Goal: Task Accomplishment & Management: Manage account settings

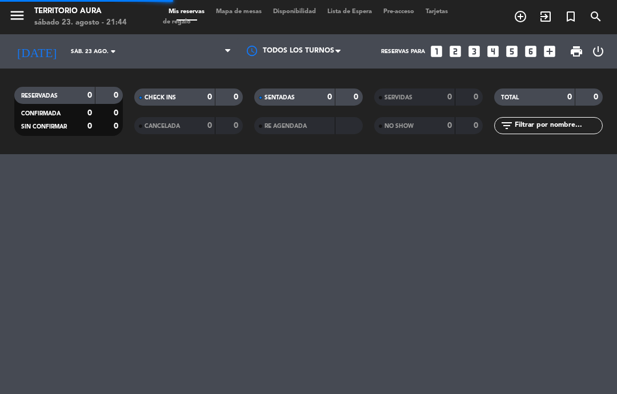
select select "es"
select select "dinner"
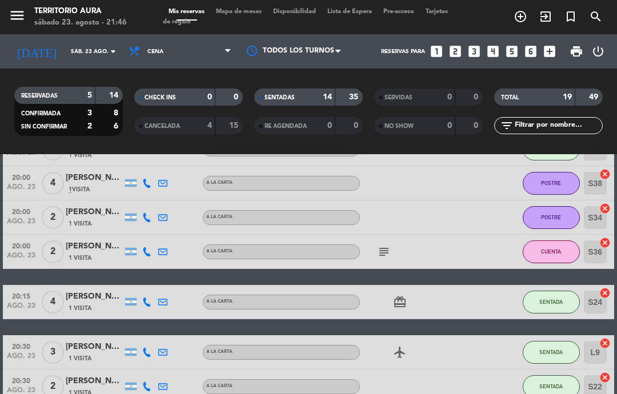
scroll to position [77, 0]
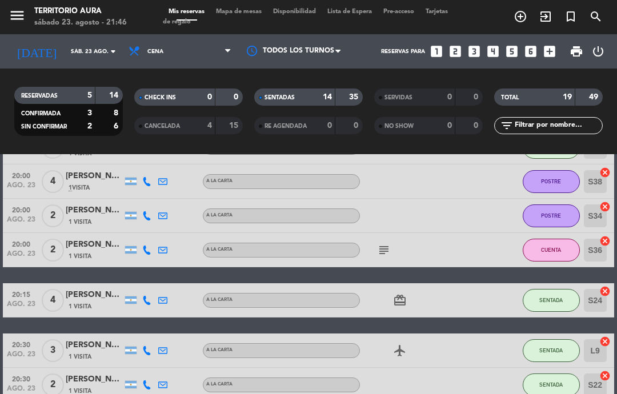
click at [389, 256] on icon "subject" at bounding box center [384, 250] width 14 height 14
click at [470, 230] on div at bounding box center [471, 216] width 31 height 34
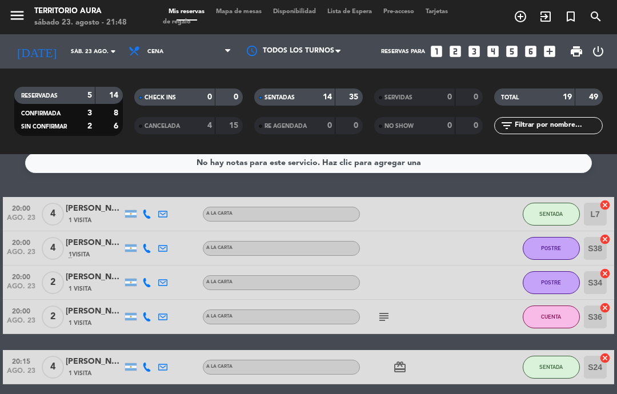
scroll to position [9, 0]
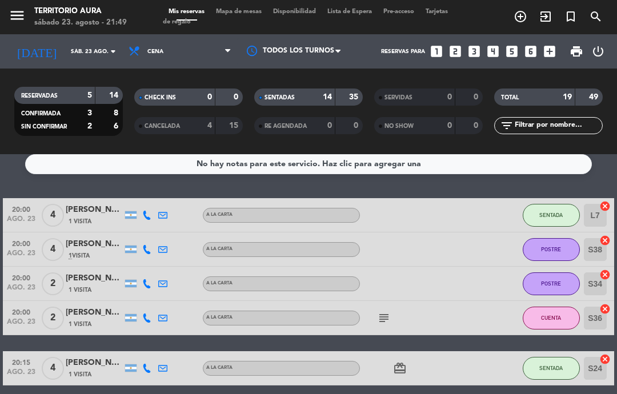
select select "dinner"
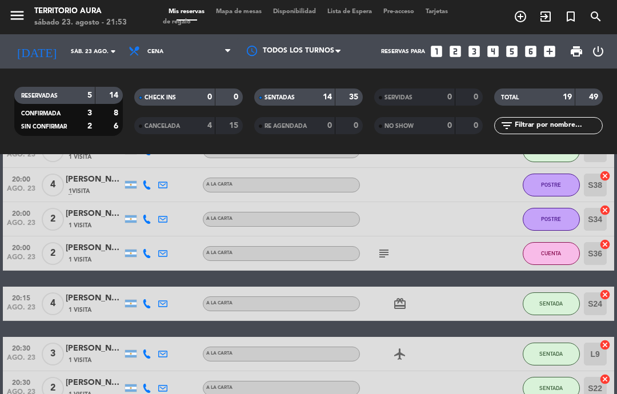
scroll to position [81, 0]
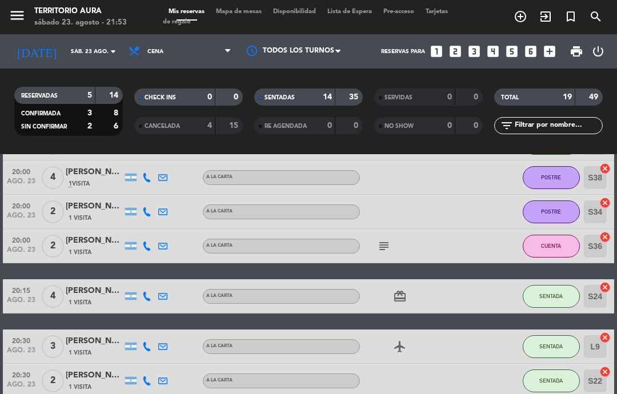
click at [391, 247] on icon "subject" at bounding box center [384, 246] width 14 height 14
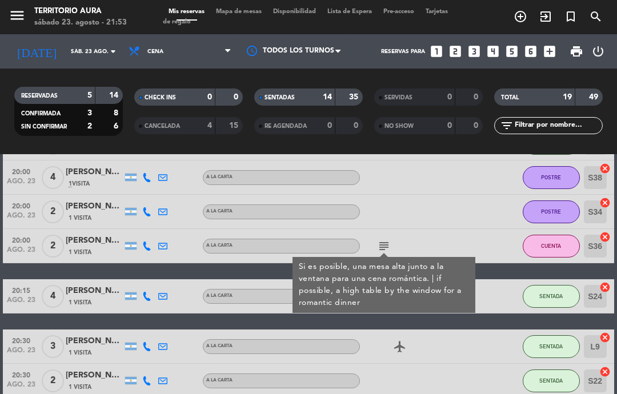
click at [454, 187] on div at bounding box center [408, 177] width 96 height 34
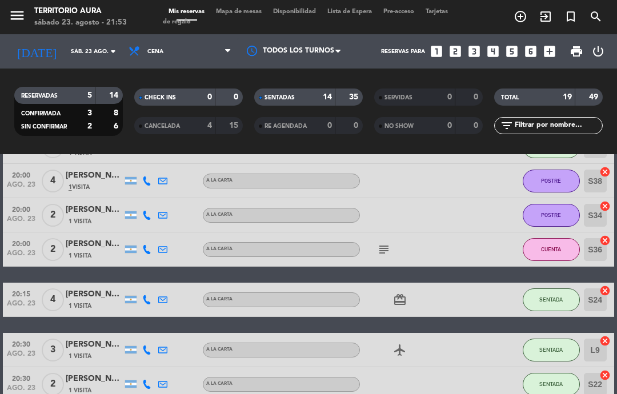
scroll to position [79, 0]
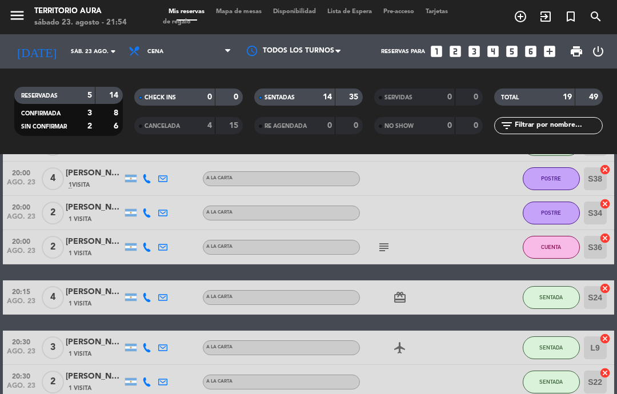
click at [248, 14] on span "Mapa de mesas" at bounding box center [238, 12] width 57 height 6
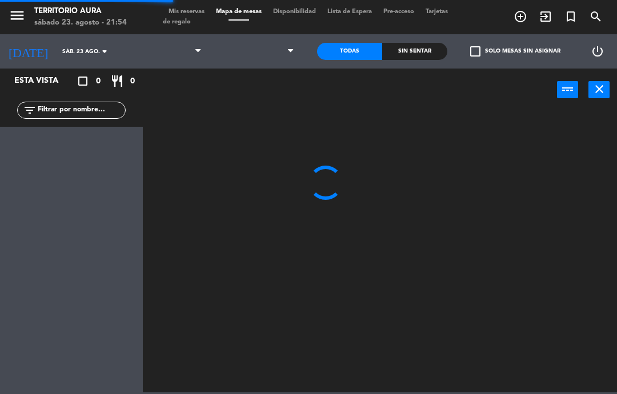
select select "dinner"
select select
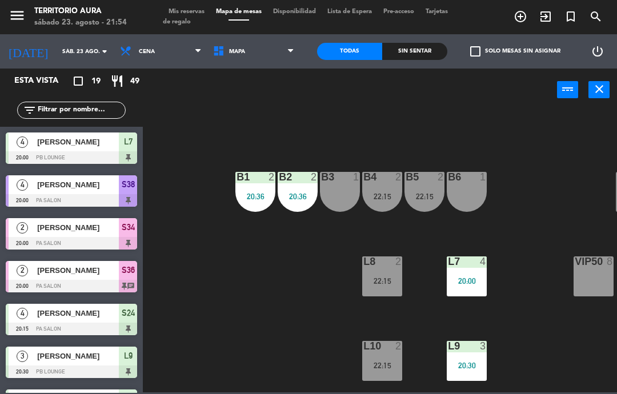
click at [182, 5] on div "menu TERRITORIO [PERSON_NAME][DATE] 23. agosto - 21:54 Mis reservas Mapa de mes…" at bounding box center [308, 17] width 617 height 34
click at [183, 9] on span "Mis reservas" at bounding box center [186, 12] width 47 height 6
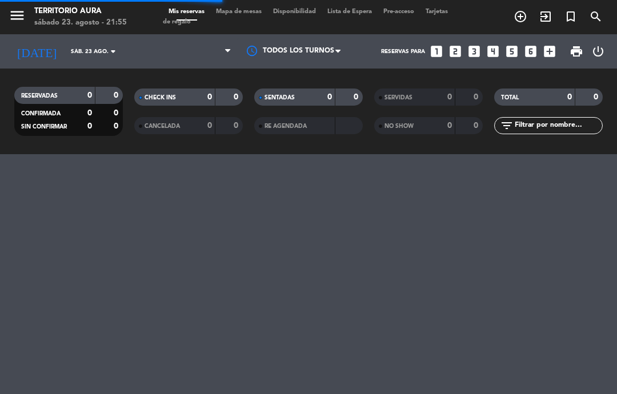
select select "dinner"
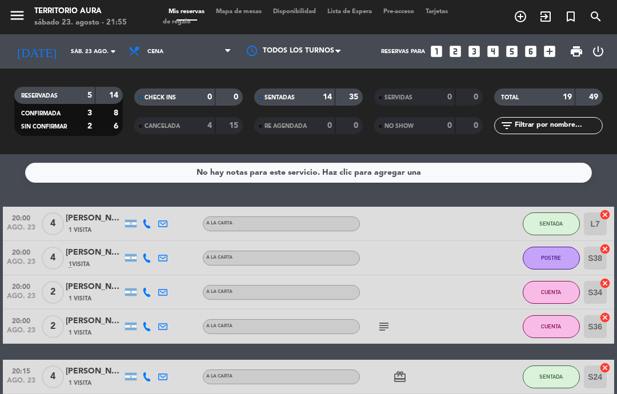
scroll to position [-3, 0]
click at [242, 5] on div "menu TERRITORIO [PERSON_NAME][DATE] 23. agosto - 21:55 Mis reservas Mapa de mes…" at bounding box center [308, 17] width 617 height 34
click at [240, 5] on div "menu TERRITORIO [PERSON_NAME][DATE] 23. agosto - 21:55 Mis reservas Mapa de mes…" at bounding box center [308, 17] width 617 height 34
click at [247, 15] on span "Mapa de mesas" at bounding box center [238, 12] width 57 height 6
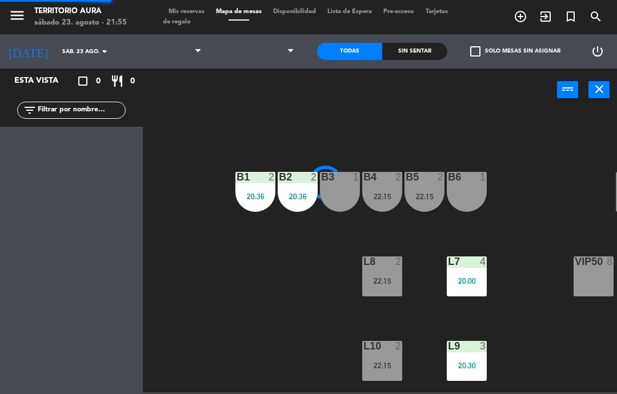
select select "dinner"
select select
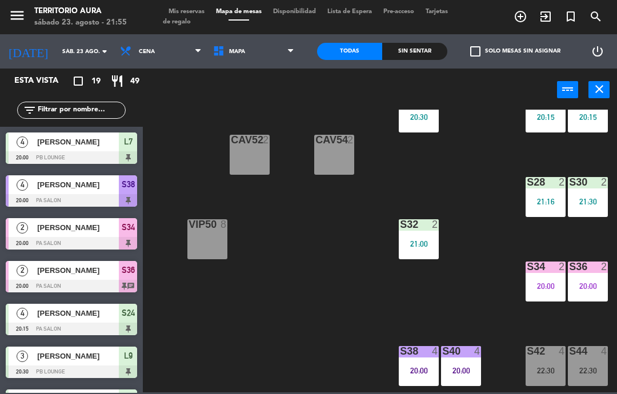
scroll to position [37, 386]
click at [191, 11] on span "Mis reservas" at bounding box center [186, 12] width 47 height 6
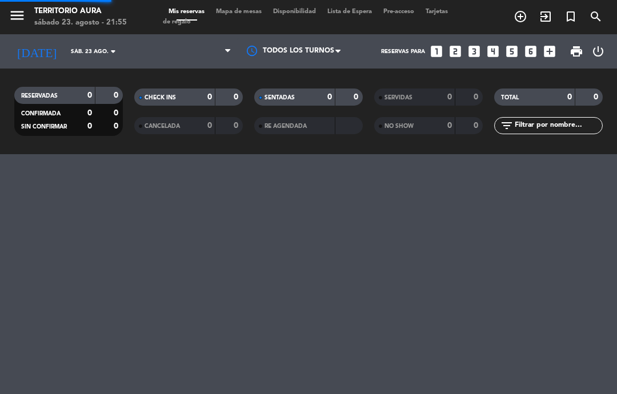
select select "dinner"
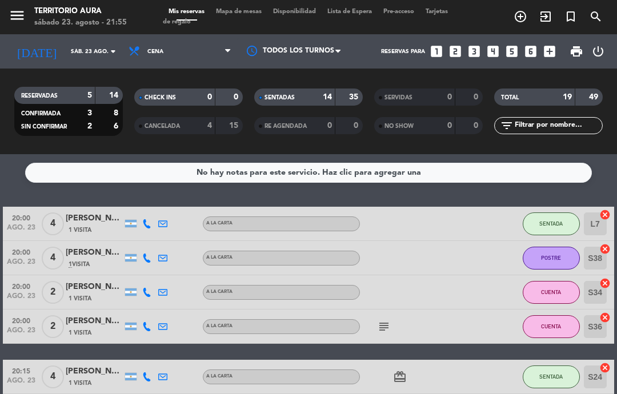
click at [555, 297] on button "CUENTA" at bounding box center [550, 292] width 57 height 23
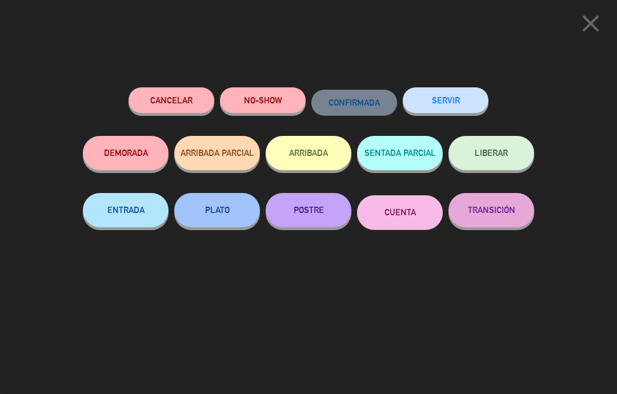
click at [469, 93] on button "SERVIR" at bounding box center [446, 100] width 86 height 26
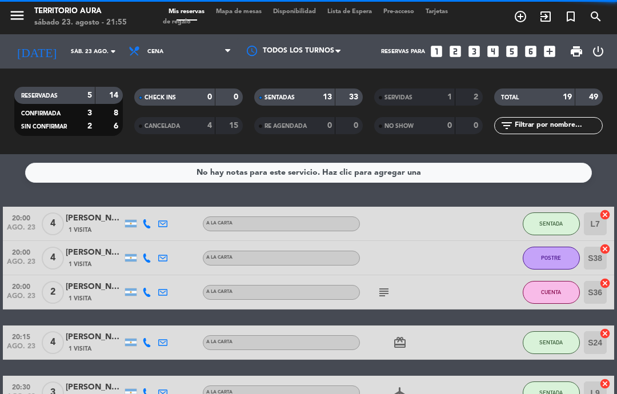
select select "dinner"
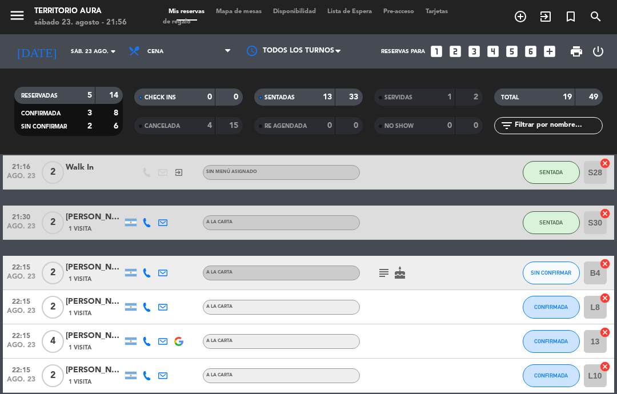
scroll to position [508, 0]
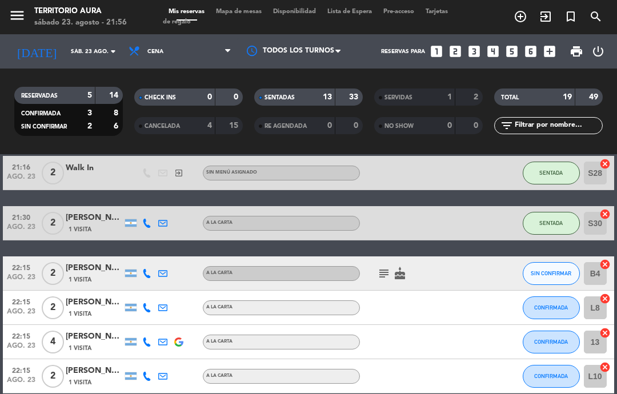
click at [383, 275] on icon "subject" at bounding box center [384, 274] width 14 height 14
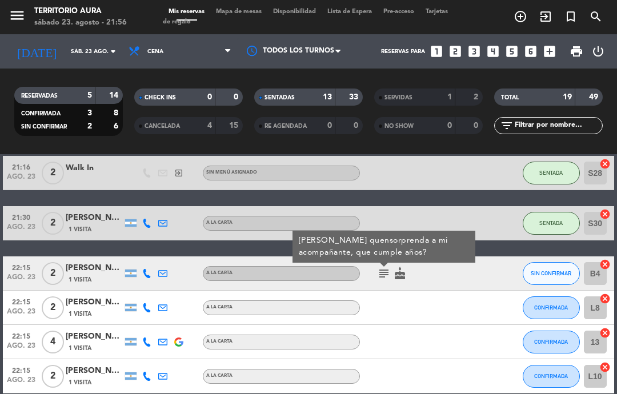
click at [600, 278] on input "B4" at bounding box center [595, 273] width 23 height 23
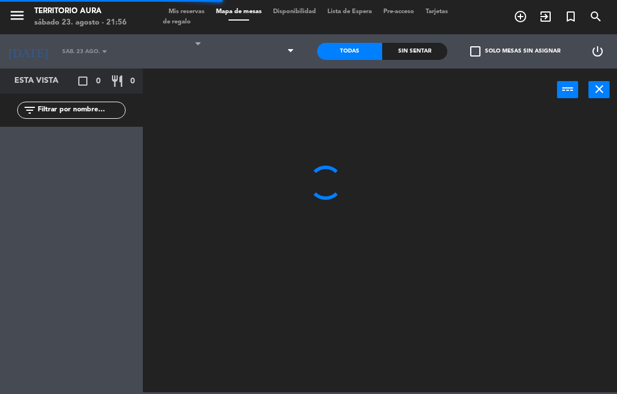
select select "dinner"
select select
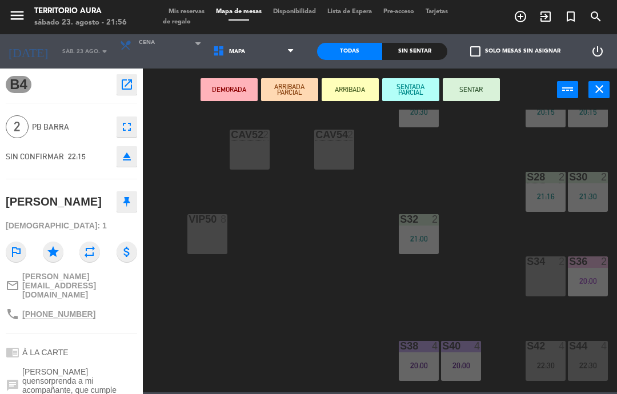
scroll to position [42, 386]
click at [546, 284] on div "S34 2" at bounding box center [545, 276] width 40 height 40
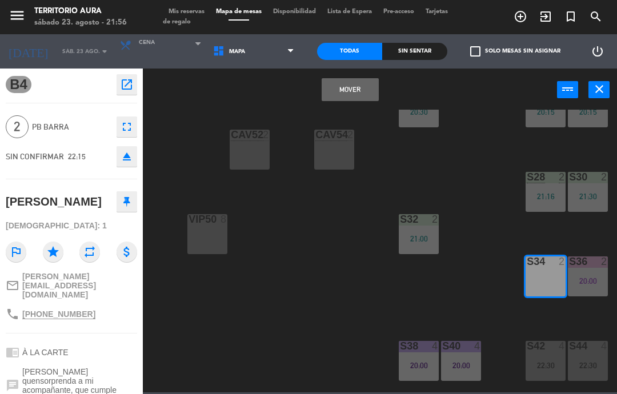
click at [356, 91] on button "Mover" at bounding box center [349, 89] width 57 height 23
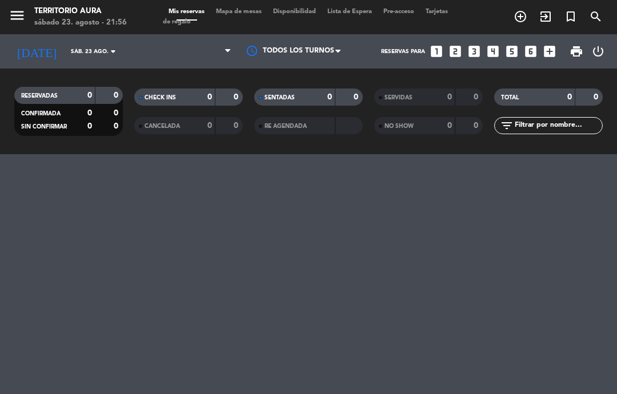
select select "dinner"
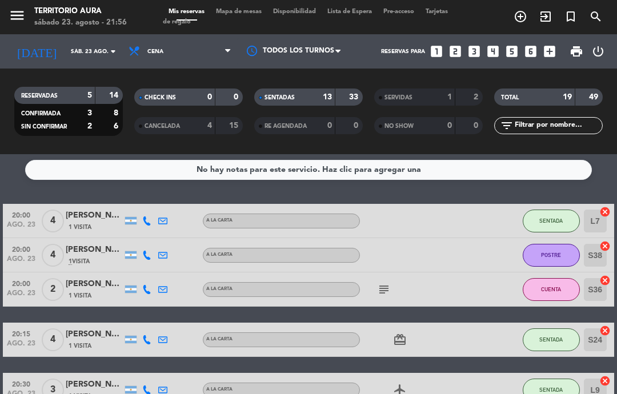
scroll to position [3, 0]
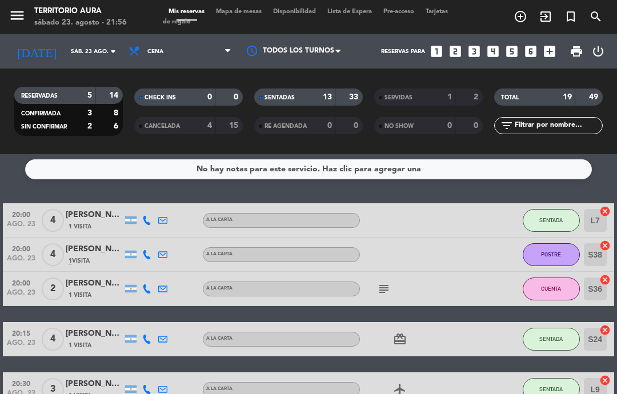
click at [380, 291] on icon "subject" at bounding box center [384, 289] width 14 height 14
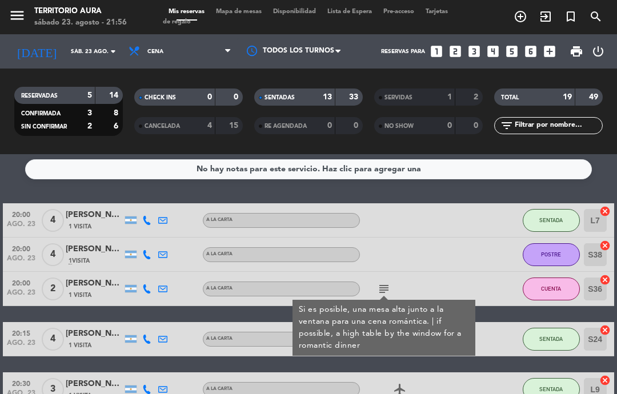
click at [464, 240] on div at bounding box center [471, 255] width 31 height 34
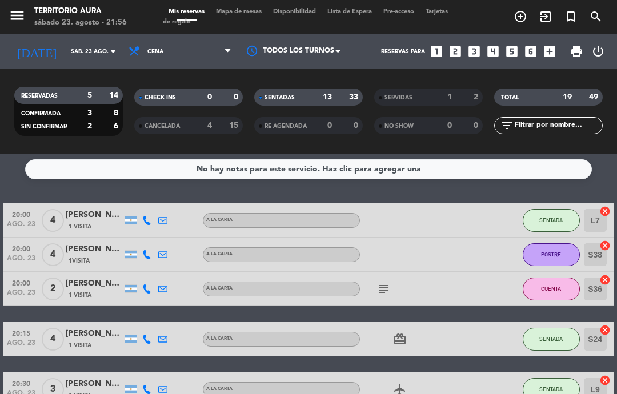
click at [226, 12] on span "Mapa de mesas" at bounding box center [238, 12] width 57 height 6
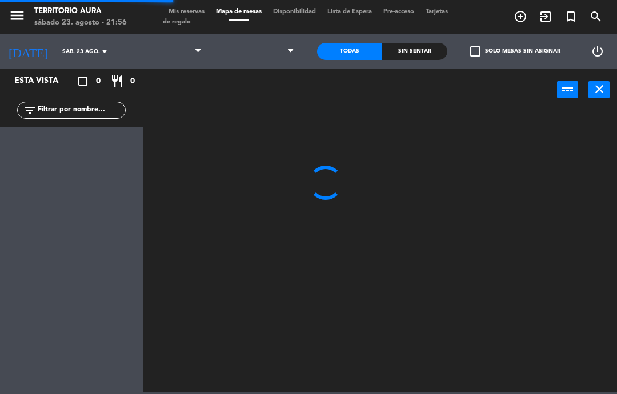
select select "dinner"
select select
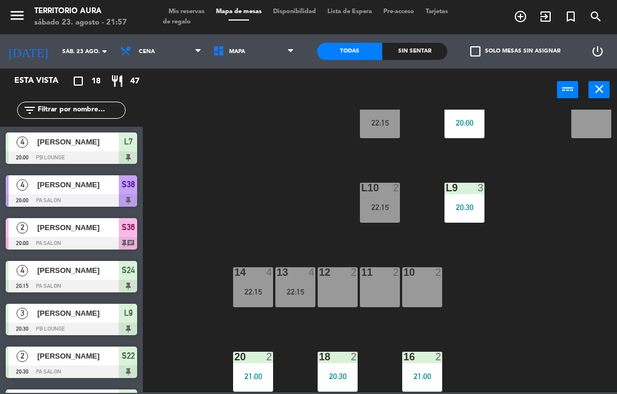
scroll to position [158, 2]
click at [298, 292] on div "22:15" at bounding box center [295, 292] width 40 height 8
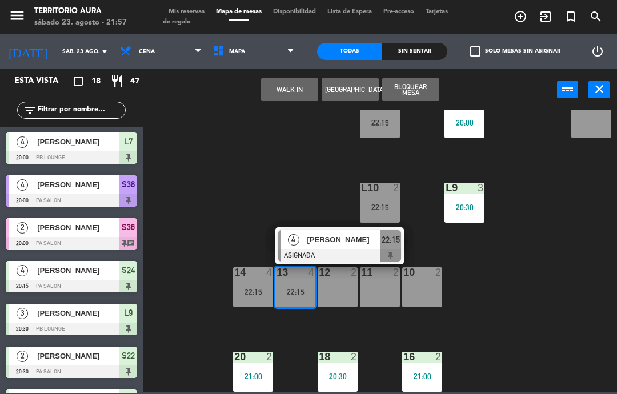
click at [260, 288] on div "22:15" at bounding box center [253, 292] width 40 height 8
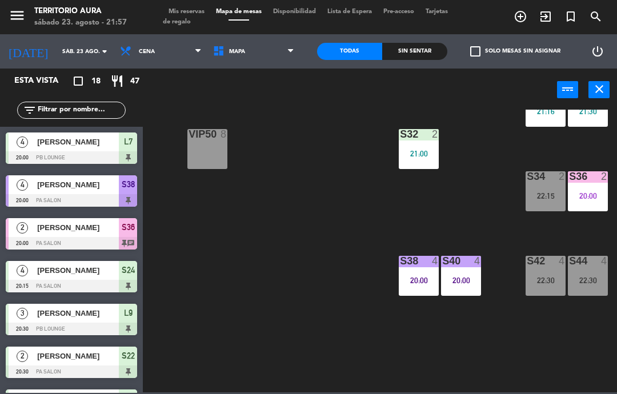
scroll to position [127, 386]
click at [554, 280] on div "22:30" at bounding box center [545, 280] width 40 height 8
click at [565, 272] on div "S42 4 22:30" at bounding box center [545, 276] width 40 height 40
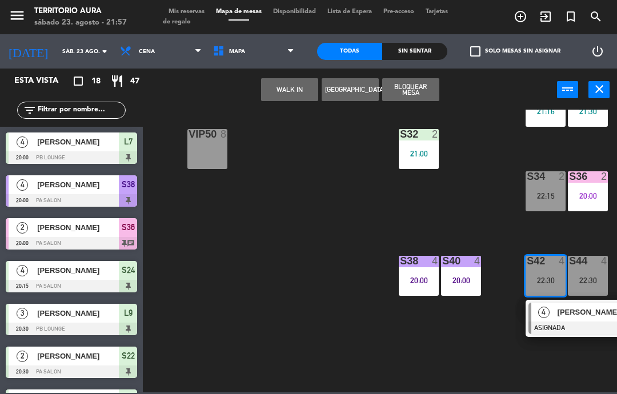
click at [561, 272] on div "S42 4 22:30" at bounding box center [545, 276] width 40 height 40
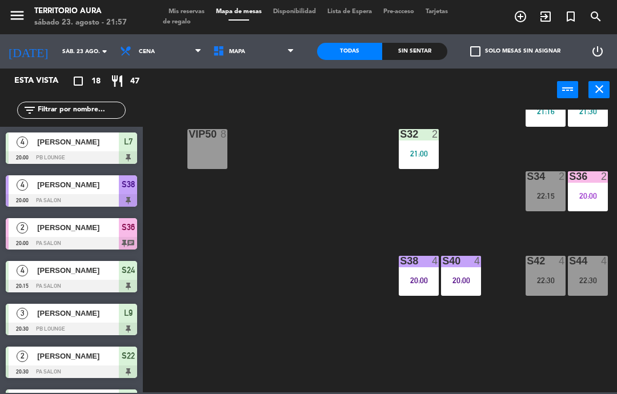
click at [549, 273] on div "S42 4 22:30" at bounding box center [545, 276] width 40 height 40
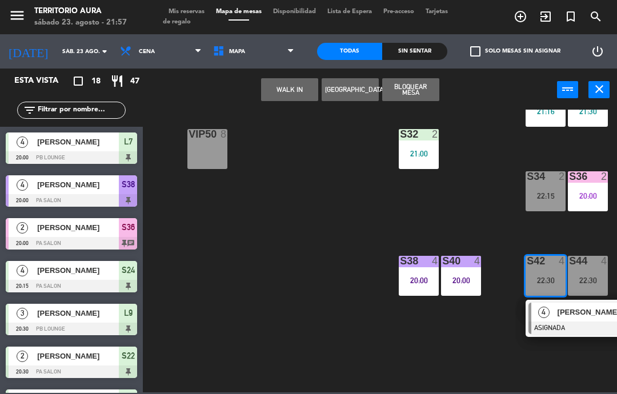
click at [184, 13] on span "Mis reservas" at bounding box center [186, 12] width 47 height 6
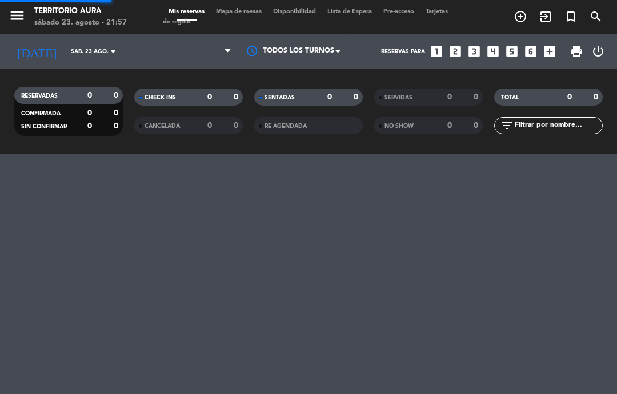
select select "dinner"
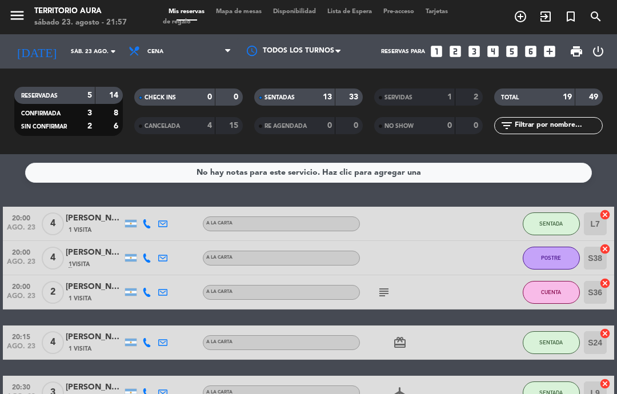
click at [505, 337] on div "20:15 [DATE] 4 [PERSON_NAME] 1 Visita A LA CARTA card_giftcard SENTADA S24 canc…" at bounding box center [308, 342] width 610 height 34
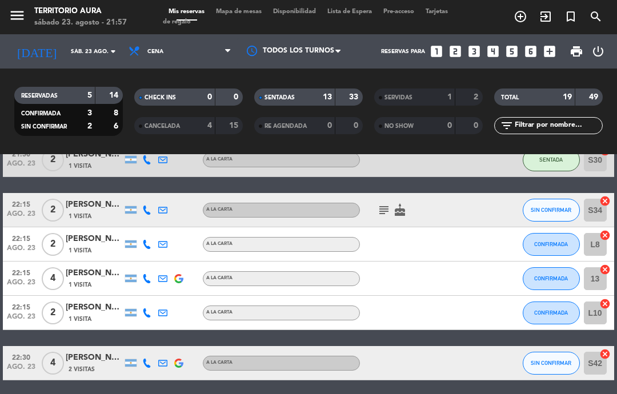
scroll to position [569, 0]
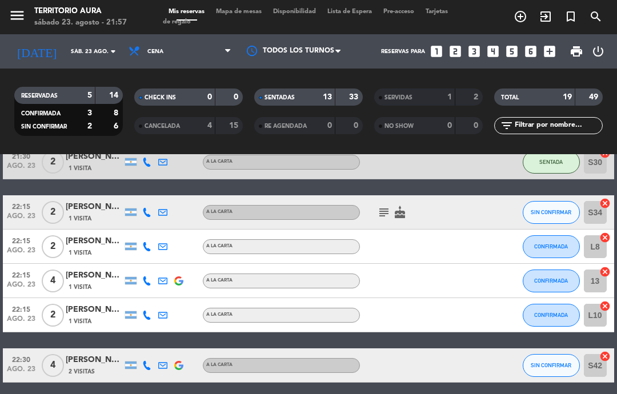
click at [600, 324] on input "L10" at bounding box center [595, 315] width 23 height 23
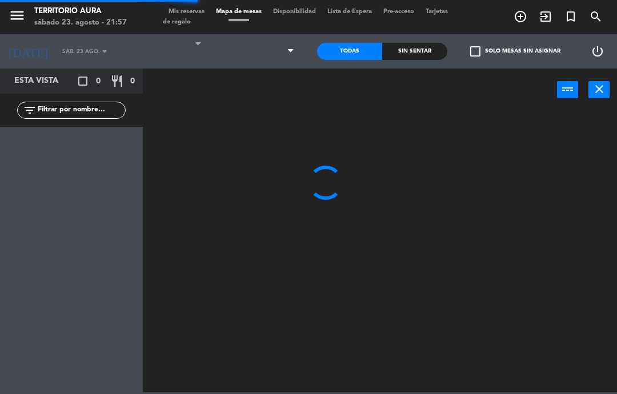
select select "dinner"
select select
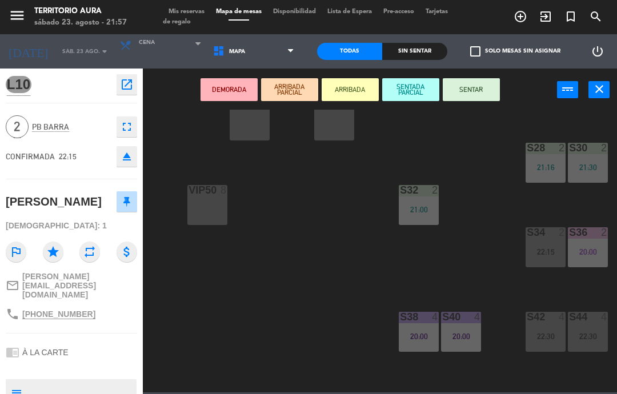
scroll to position [73, 386]
click at [544, 339] on div "22:30" at bounding box center [545, 335] width 40 height 8
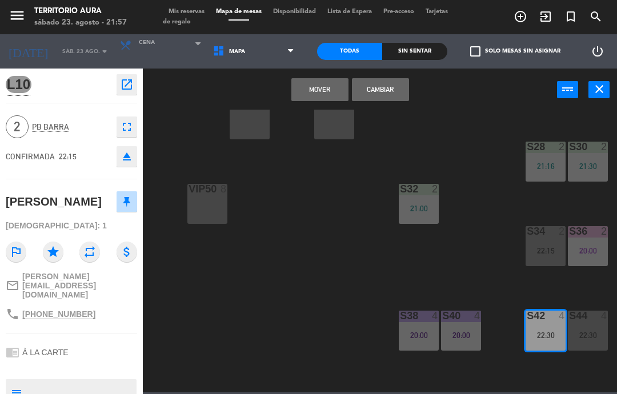
click at [596, 329] on div "s44 4 22:30" at bounding box center [588, 331] width 40 height 40
click at [391, 90] on button "Cambiar" at bounding box center [380, 89] width 57 height 23
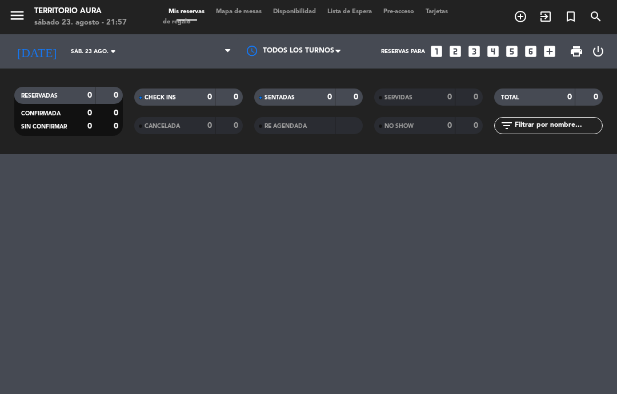
select select "dinner"
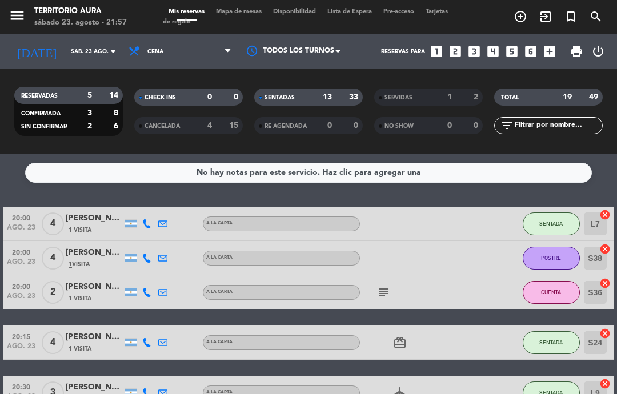
click at [251, 9] on span "Mapa de mesas" at bounding box center [238, 12] width 57 height 6
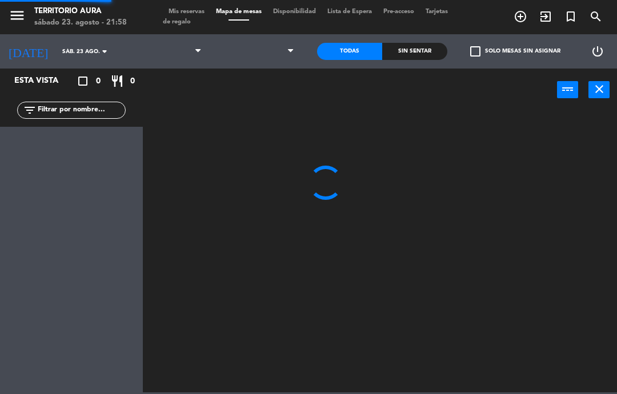
select select "dinner"
select select
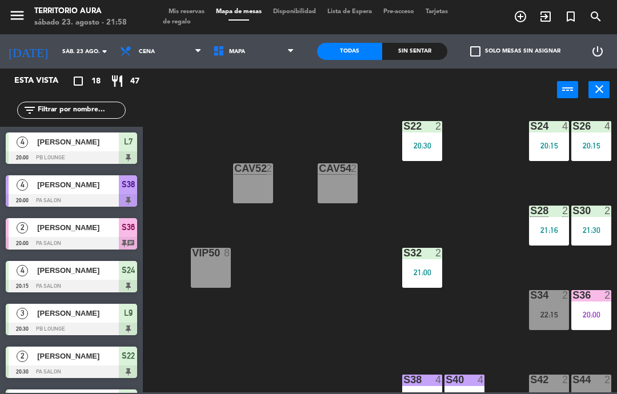
scroll to position [10, 386]
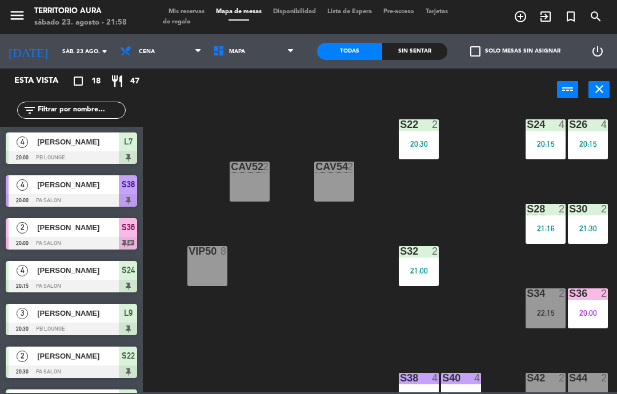
click at [279, 324] on div "S22 2 20:30 S24 4 20:15 S26 4 20:15 B3 1 B4 1 B5 1 B6 1 B1 2 20:36 B2 2 20:36 C…" at bounding box center [383, 251] width 468 height 283
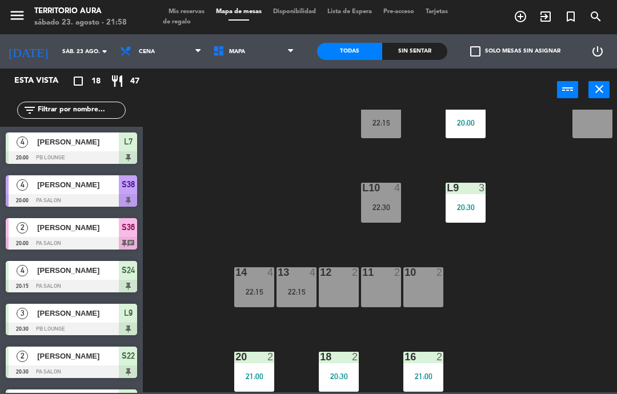
scroll to position [158, 1]
click at [432, 290] on div "10 2" at bounding box center [423, 287] width 40 height 40
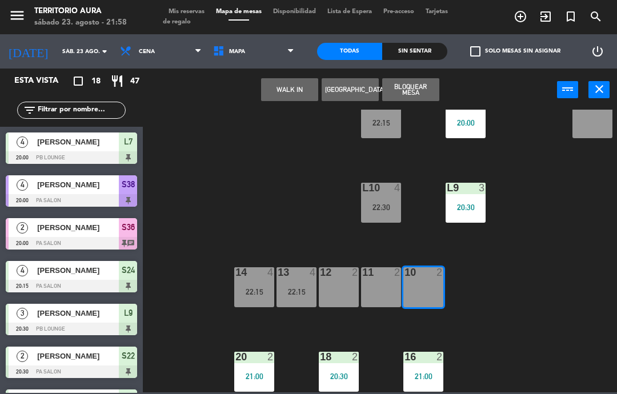
click at [392, 287] on div "11 2" at bounding box center [381, 287] width 40 height 40
click at [349, 290] on div "12 2" at bounding box center [339, 287] width 40 height 40
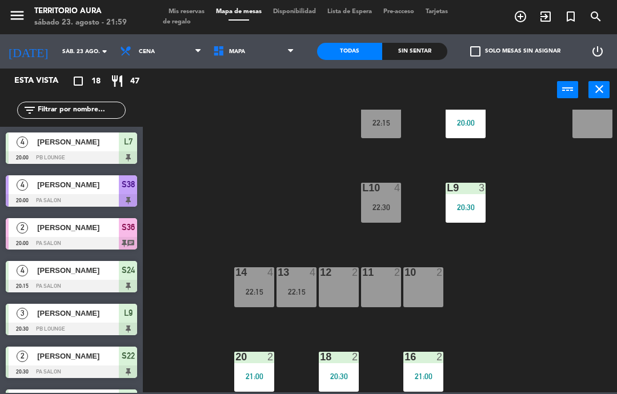
click at [566, 218] on div "S22 2 20:30 S24 4 20:15 S26 4 20:15 B3 1 B4 1 B5 1 B6 1 B1 2 20:36 B2 2 20:36 C…" at bounding box center [383, 251] width 468 height 283
click at [409, 315] on div "S22 2 20:30 S24 4 20:15 S26 4 20:15 B3 1 B4 1 B5 1 B6 1 B1 2 20:36 B2 2 20:36 C…" at bounding box center [383, 251] width 468 height 283
click at [422, 285] on div "10 2" at bounding box center [423, 287] width 40 height 40
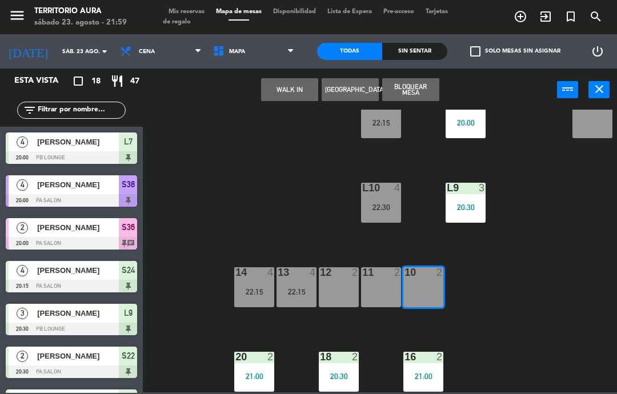
click at [391, 290] on div "11 2" at bounding box center [381, 287] width 40 height 40
click at [355, 291] on div "12 2" at bounding box center [339, 287] width 40 height 40
click at [344, 287] on div "12 2" at bounding box center [339, 287] width 40 height 40
click at [380, 289] on div "11 2" at bounding box center [381, 287] width 40 height 40
click at [422, 285] on div "10 2" at bounding box center [423, 287] width 40 height 40
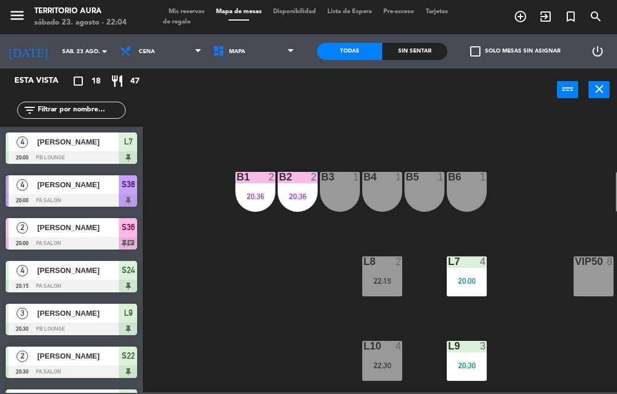
scroll to position [0, 0]
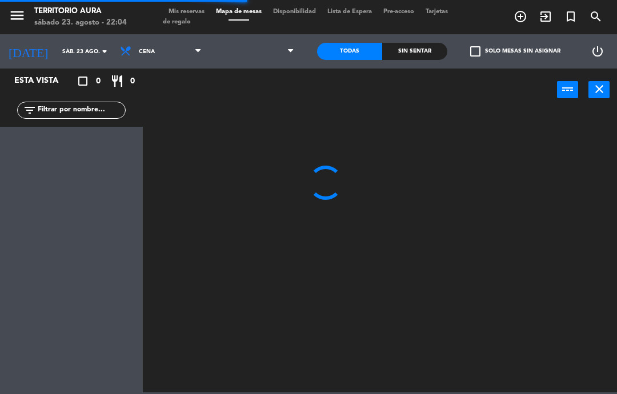
select select "es"
select select "dinner"
select select
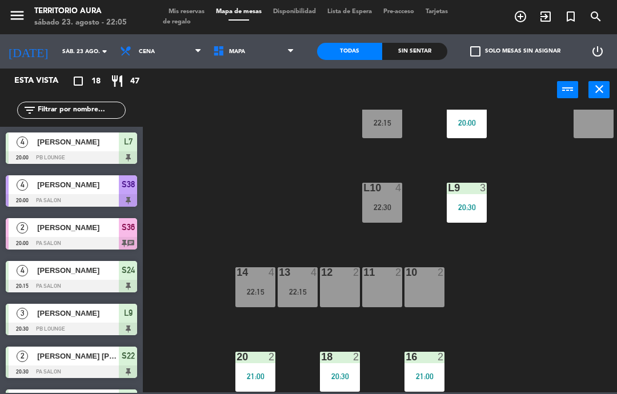
scroll to position [101, 3]
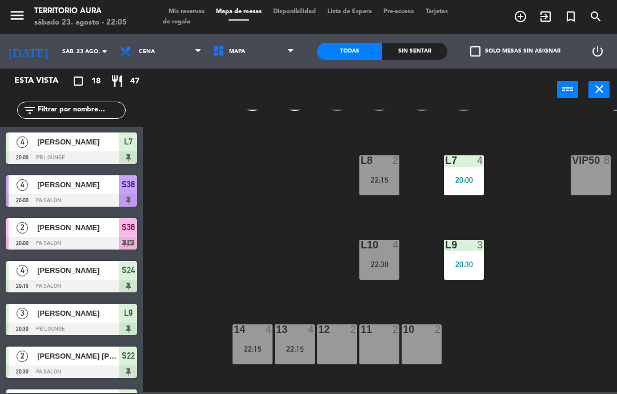
click at [391, 179] on div "22:15" at bounding box center [379, 180] width 40 height 8
click at [462, 307] on div "S22 2 20:30 S24 4 20:15 S26 4 20:15 B3 1 B4 1 B5 1 B6 1 B1 2 20:36 B2 2 20:36 C…" at bounding box center [383, 251] width 468 height 283
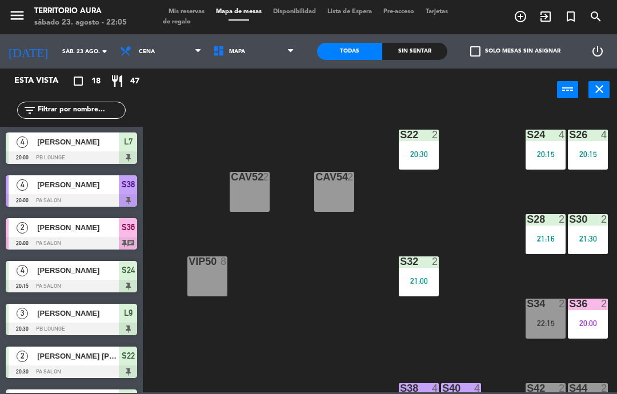
scroll to position [0, 386]
click at [192, 9] on span "Mis reservas" at bounding box center [186, 12] width 47 height 6
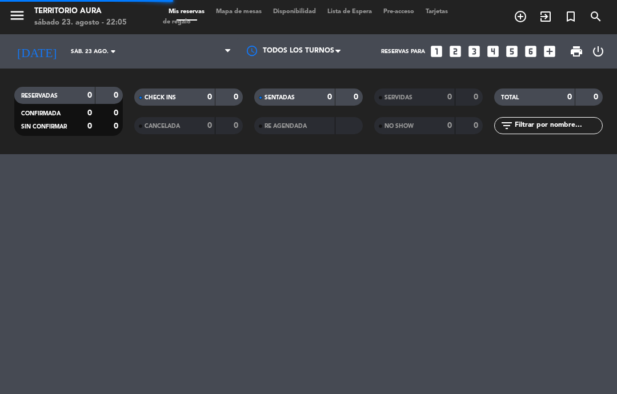
select select "dinner"
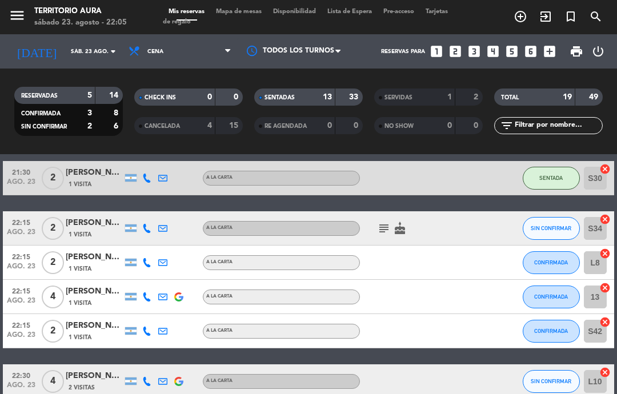
scroll to position [552, 0]
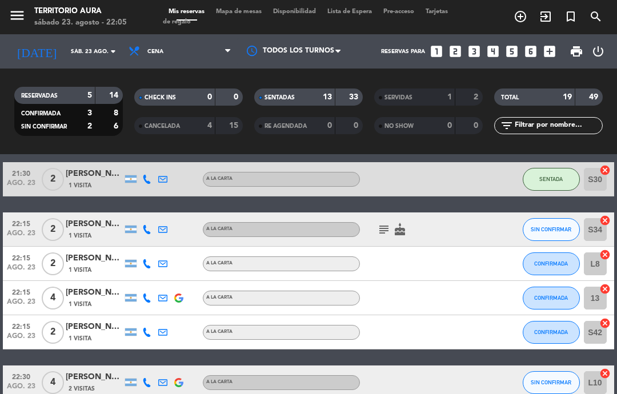
click at [559, 265] on span "CONFIRMADA" at bounding box center [551, 263] width 34 height 6
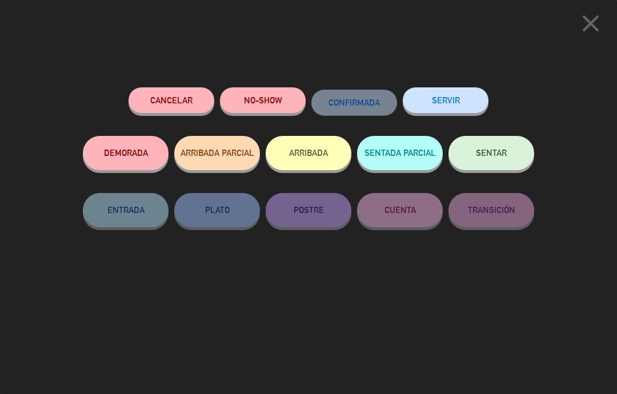
click at [486, 159] on button "SENTAR" at bounding box center [491, 153] width 86 height 34
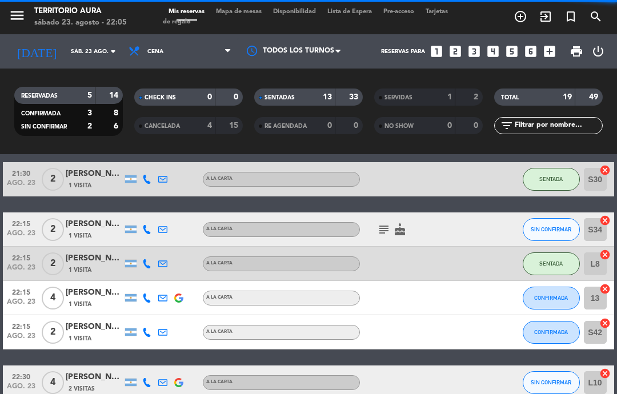
select select "dinner"
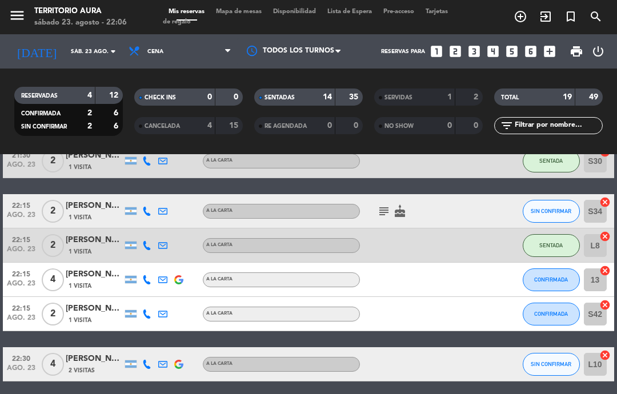
scroll to position [569, 0]
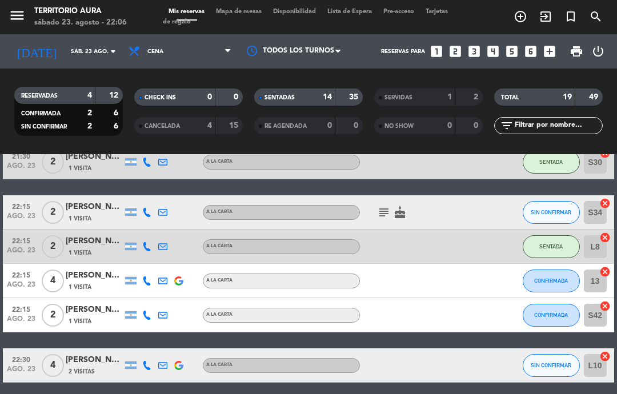
click at [599, 248] on input "L8" at bounding box center [595, 246] width 23 height 23
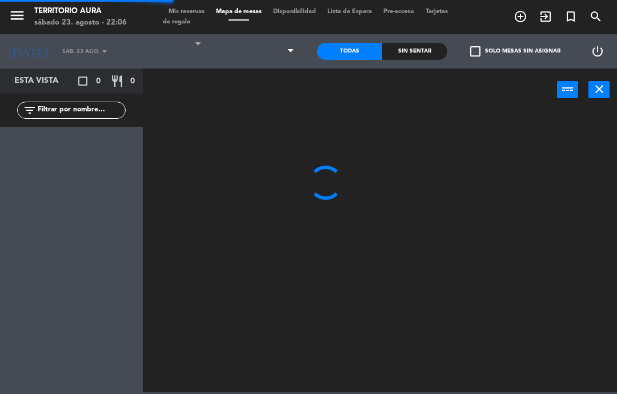
select select "dinner"
select select
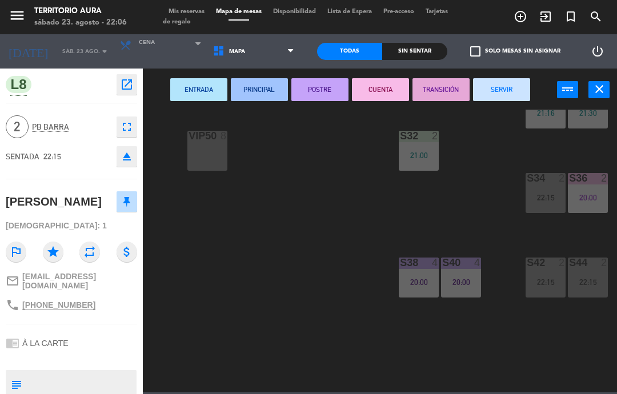
scroll to position [127, 386]
click at [513, 336] on div "S22 2 20:30 S24 4 20:15 S26 4 20:15 B3 1 B4 1 B5 1 B6 1 B1 2 20:36 B2 2 20:36 C…" at bounding box center [383, 251] width 468 height 283
click at [580, 211] on div "S36 2 20:00" at bounding box center [588, 192] width 40 height 40
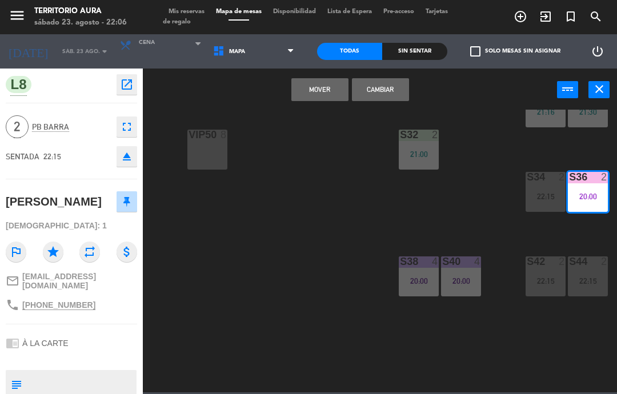
click at [504, 192] on div "S22 2 20:30 S24 4 20:15 S26 4 20:15 B3 1 B4 1 B5 1 B6 1 B1 2 20:36 B2 2 20:36 C…" at bounding box center [383, 251] width 468 height 283
click at [608, 91] on button "close" at bounding box center [598, 89] width 21 height 17
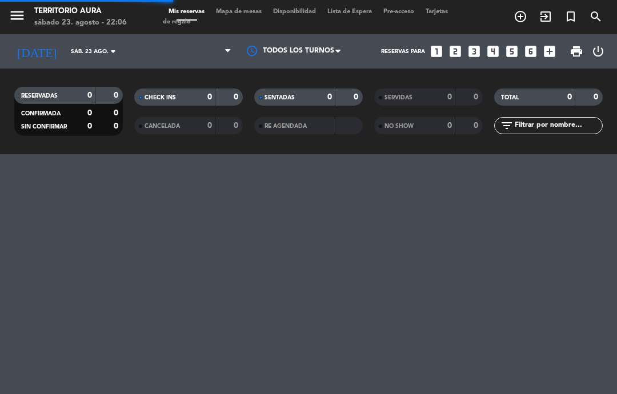
select select "dinner"
click at [176, 19] on span "Tarjetas de regalo" at bounding box center [305, 17] width 285 height 17
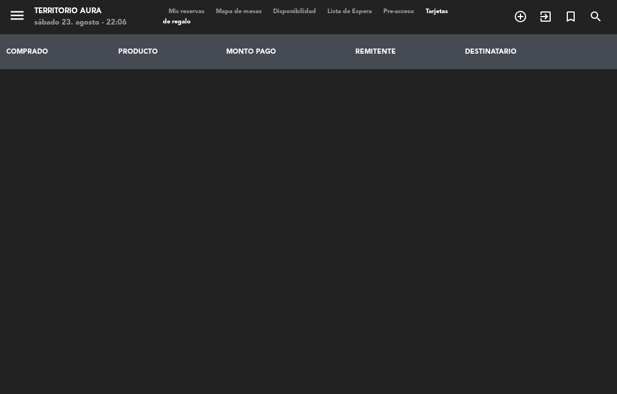
click at [186, 2] on div "menu TERRITORIO AURA sábado 23. agosto - 22:06 Mis reservas Mapa de mesas Dispo…" at bounding box center [308, 17] width 617 height 34
click at [176, 10] on span "Mis reservas" at bounding box center [186, 12] width 47 height 6
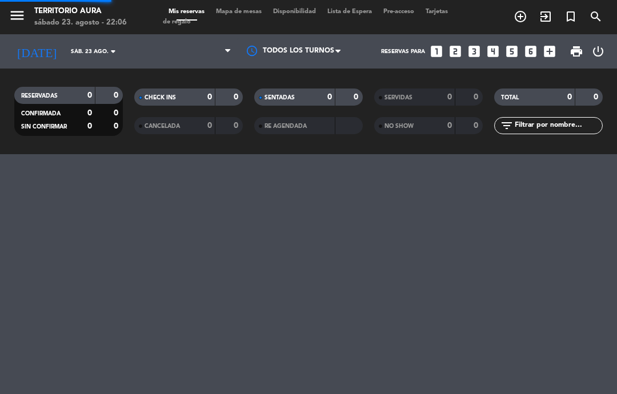
select select "dinner"
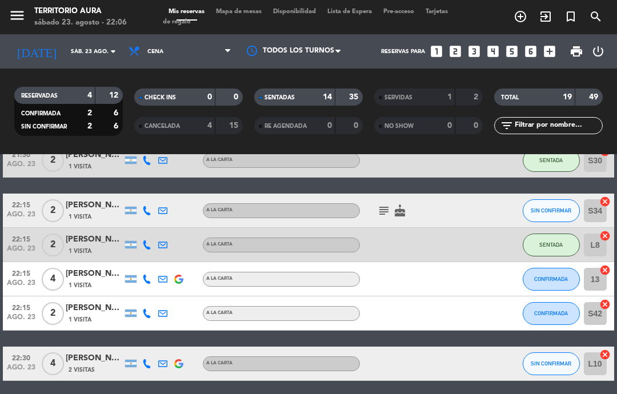
scroll to position [569, 0]
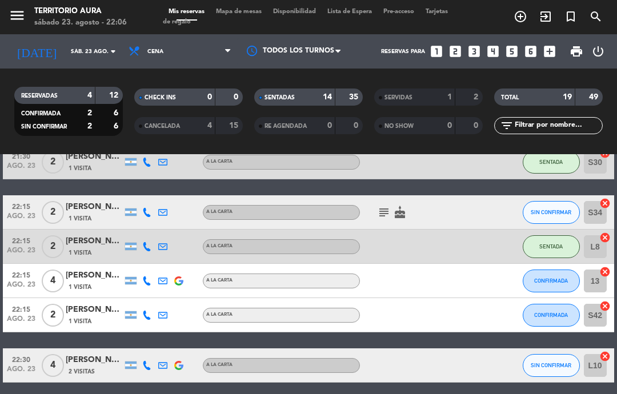
click at [473, 333] on div "20:00 ago. 23 4 Adriana Suliansky 1 Visita A LA CARTA SENTADA L7 cancel 20:00 a…" at bounding box center [308, 10] width 610 height 745
click at [601, 319] on input "S42" at bounding box center [595, 315] width 23 height 23
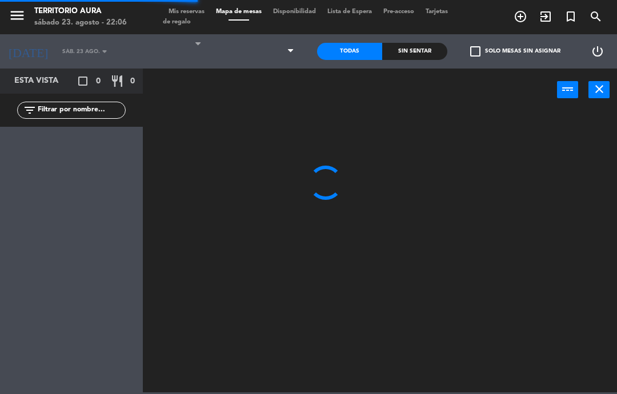
select select "dinner"
select select
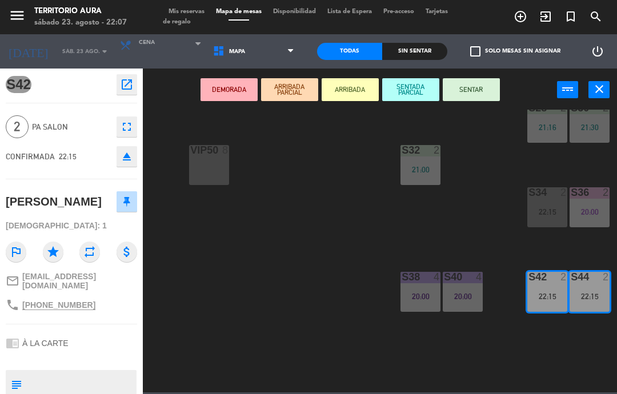
scroll to position [112, 384]
click at [478, 213] on div "S22 2 20:30 S24 4 20:15 S26 4 20:15 B3 1 B4 1 B5 1 B6 1 B1 2 20:36 B2 2 20:36 C…" at bounding box center [383, 251] width 468 height 283
click at [465, 259] on div "S22 2 20:30 S24 4 20:15 S26 4 20:15 B3 1 B4 1 B5 1 B6 1 B1 2 20:36 B2 2 20:36 C…" at bounding box center [383, 251] width 468 height 283
click at [514, 339] on div "S22 2 20:30 S24 4 20:15 S26 4 20:15 B3 1 B4 1 B5 1 B6 1 B1 2 20:36 B2 2 20:36 C…" at bounding box center [383, 251] width 468 height 283
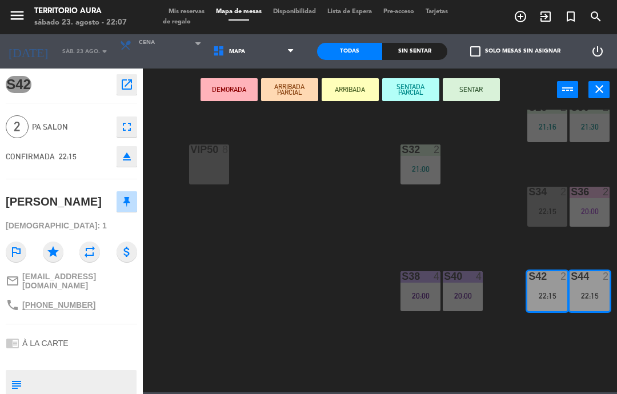
click at [490, 290] on div "S22 2 20:30 S24 4 20:15 S26 4 20:15 B3 1 B4 1 B5 1 B6 1 B1 2 20:36 B2 2 20:36 C…" at bounding box center [383, 251] width 468 height 283
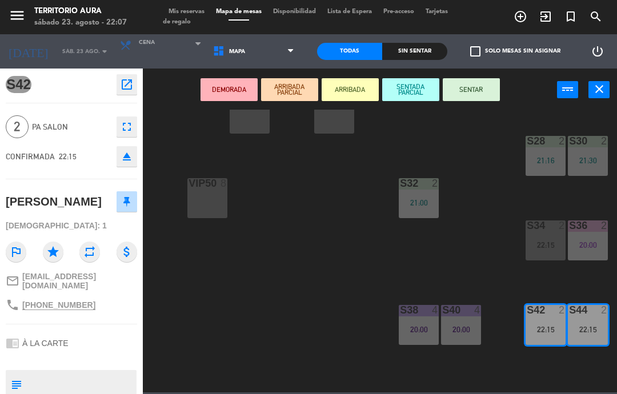
scroll to position [78, 386]
click at [191, 5] on div "menu TERRITORIO AURA sábado 23. agosto - 22:07 Mis reservas Mapa de mesas Dispo…" at bounding box center [308, 17] width 617 height 34
click at [188, 9] on span "Mis reservas" at bounding box center [186, 12] width 47 height 6
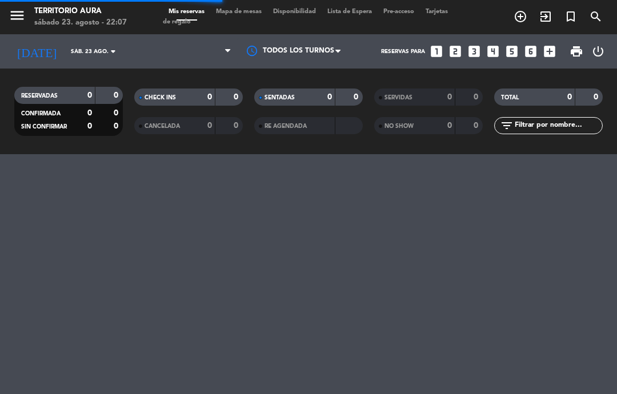
select select "dinner"
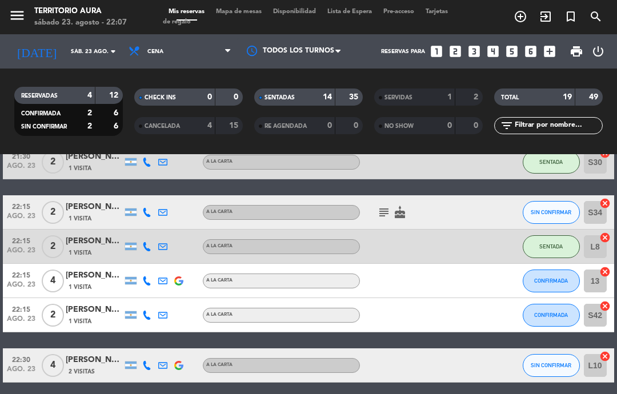
scroll to position [569, 0]
click at [598, 367] on input "L10" at bounding box center [595, 365] width 23 height 23
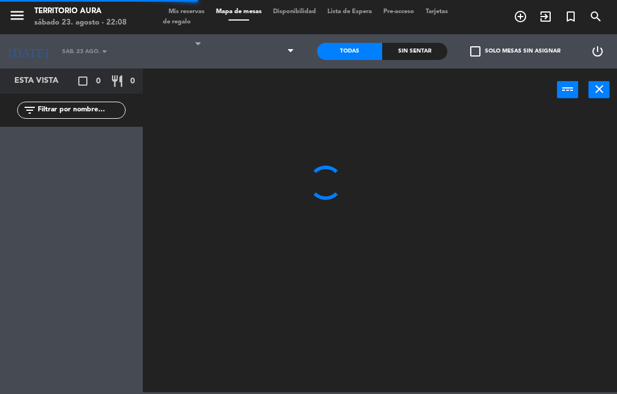
select select "dinner"
select select
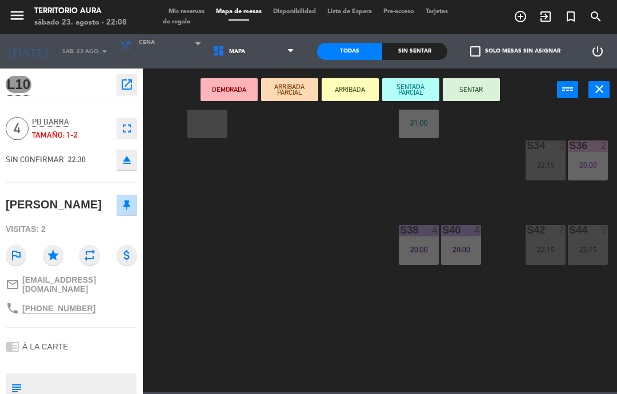
scroll to position [158, 386]
click at [550, 243] on div "S42 2 22:15" at bounding box center [545, 245] width 40 height 40
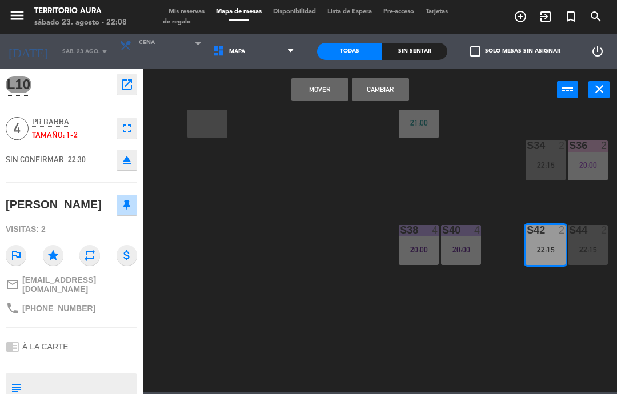
click at [604, 92] on icon "close" at bounding box center [599, 89] width 14 height 14
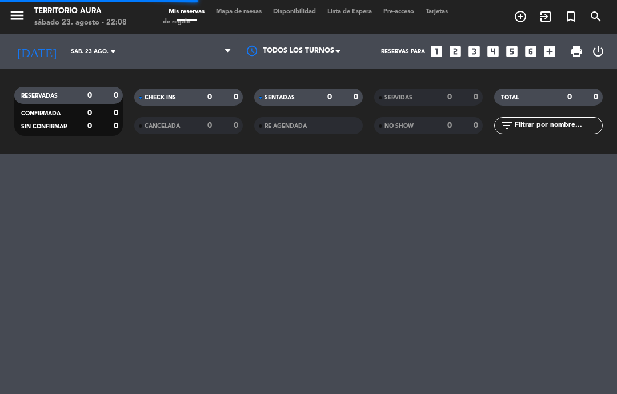
select select "dinner"
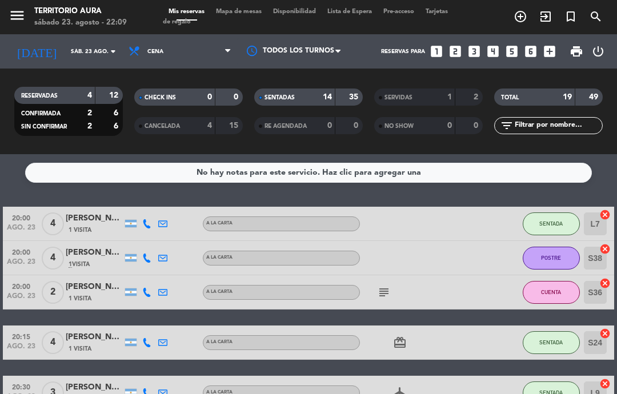
click at [249, 13] on span "Mapa de mesas" at bounding box center [238, 12] width 57 height 6
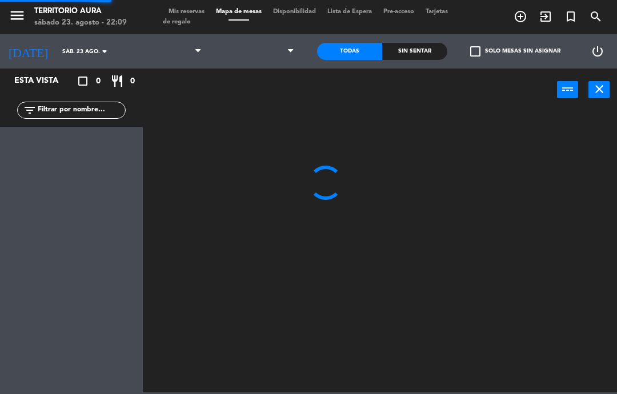
select select "dinner"
select select
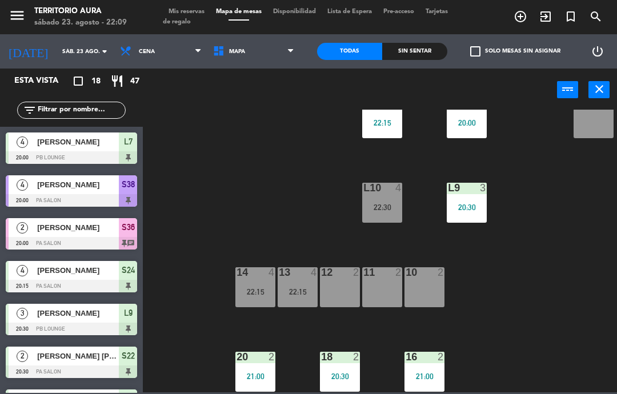
scroll to position [158, 0]
click at [297, 285] on div "13 4 22:15" at bounding box center [297, 287] width 40 height 40
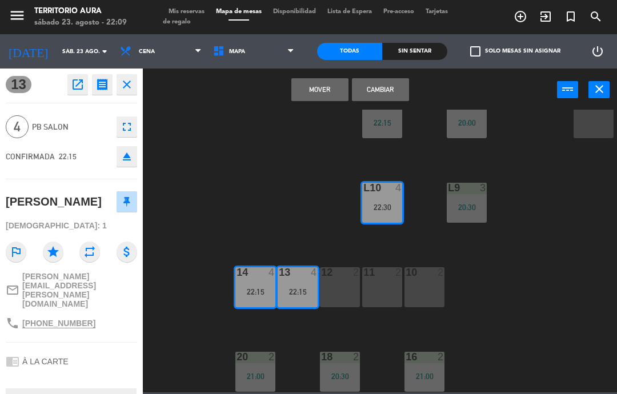
click at [324, 92] on button "Mover" at bounding box center [319, 89] width 57 height 23
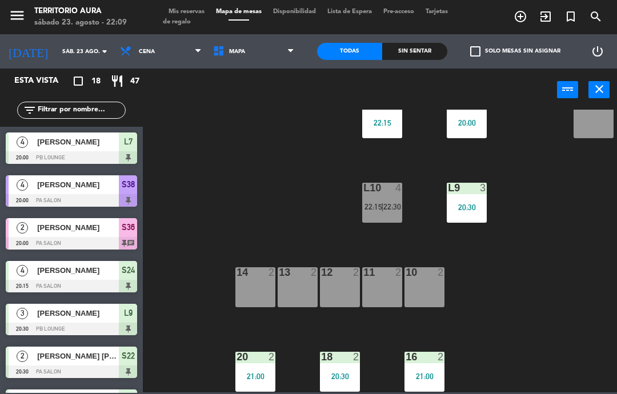
scroll to position [146, 0]
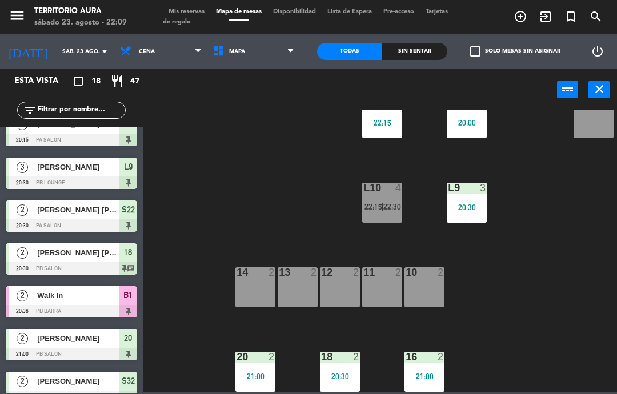
click at [387, 210] on span "22:30" at bounding box center [392, 206] width 18 height 9
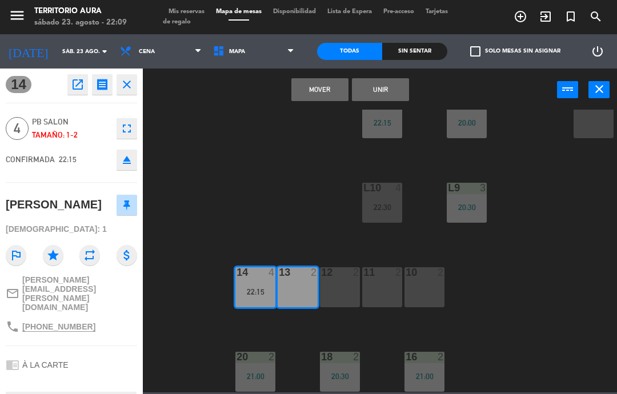
click at [387, 87] on button "Unir" at bounding box center [380, 89] width 57 height 23
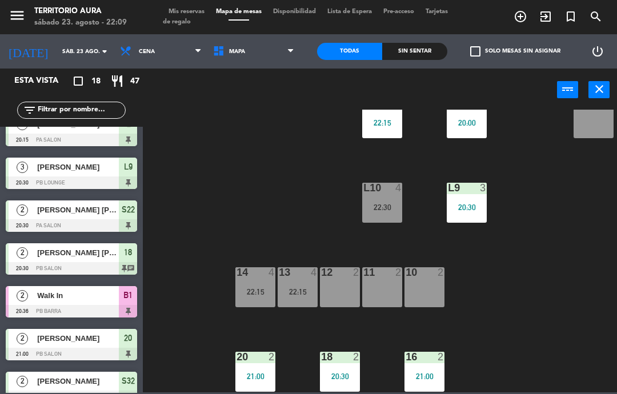
click at [288, 288] on div "22:15" at bounding box center [297, 292] width 40 height 8
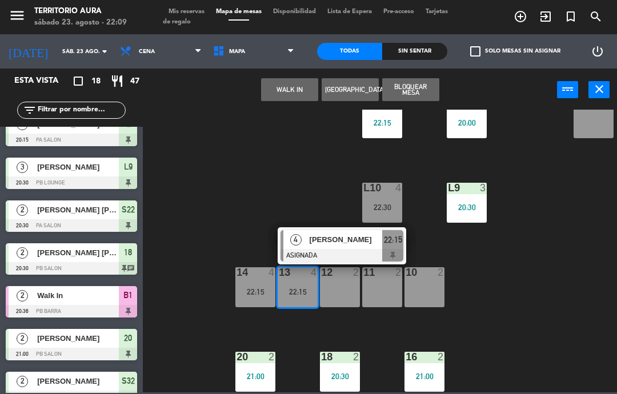
click at [257, 289] on div "22:15" at bounding box center [255, 292] width 40 height 8
click at [380, 192] on div at bounding box center [382, 188] width 19 height 10
click at [384, 208] on div "22:30" at bounding box center [382, 207] width 40 height 8
click at [442, 299] on div "10 2" at bounding box center [424, 287] width 40 height 40
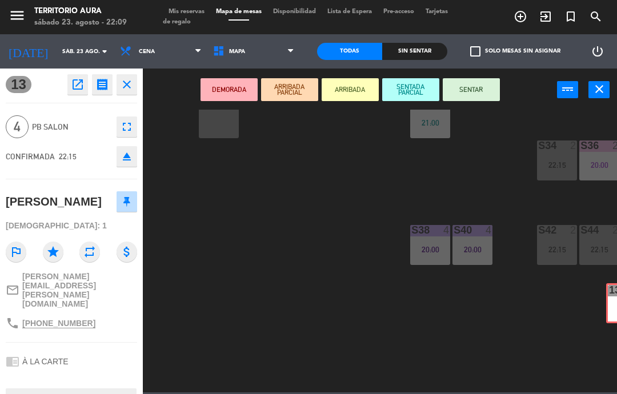
scroll to position [158, 386]
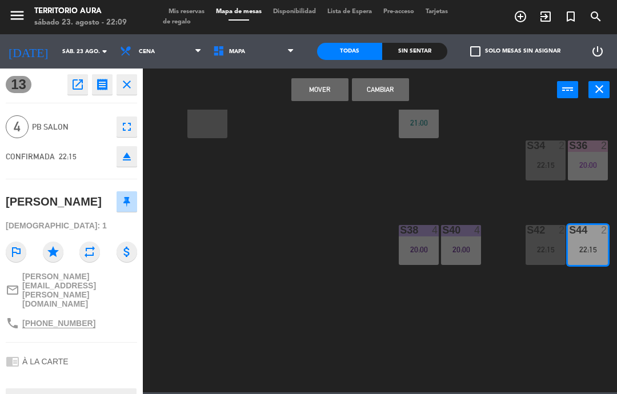
click at [388, 96] on button "Cambiar" at bounding box center [380, 89] width 57 height 23
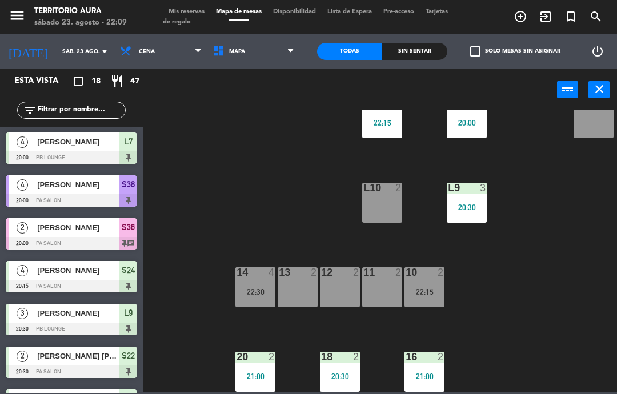
scroll to position [0, 0]
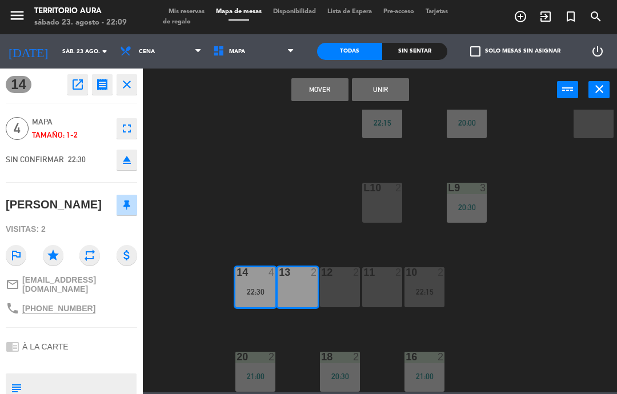
click at [385, 96] on button "Unir" at bounding box center [380, 89] width 57 height 23
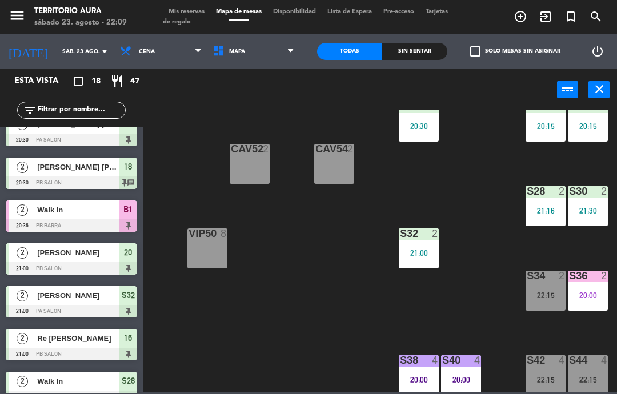
scroll to position [28, 386]
click at [193, 13] on span "Mis reservas" at bounding box center [186, 12] width 47 height 6
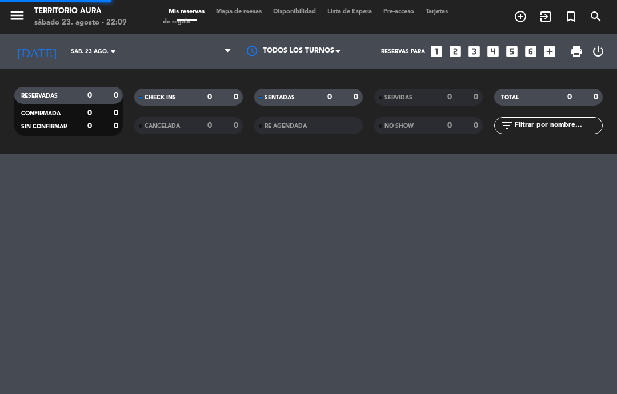
select select "dinner"
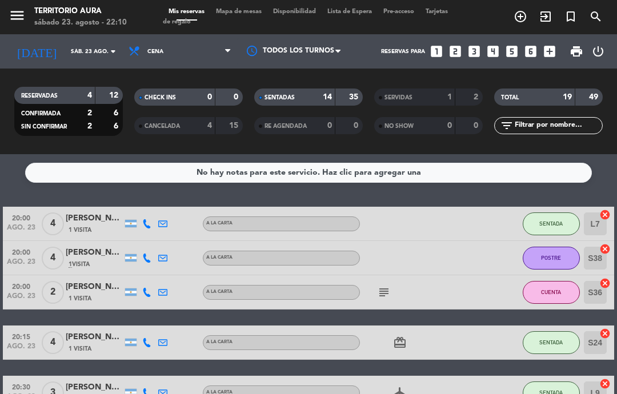
click at [553, 292] on span "CUENTA" at bounding box center [551, 292] width 20 height 6
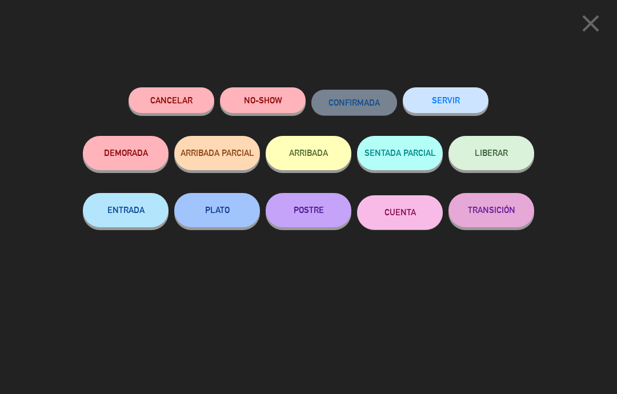
click at [457, 105] on button "SERVIR" at bounding box center [446, 100] width 86 height 26
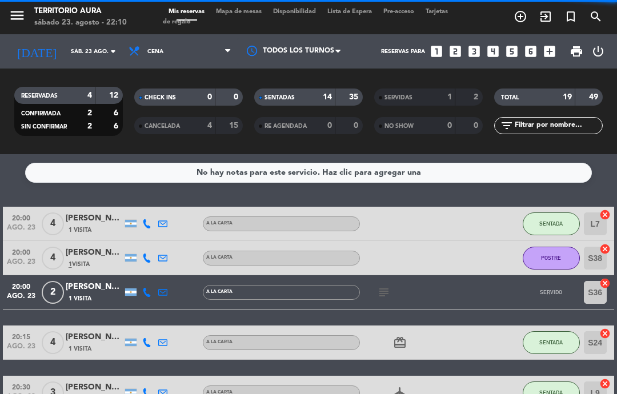
select select "dinner"
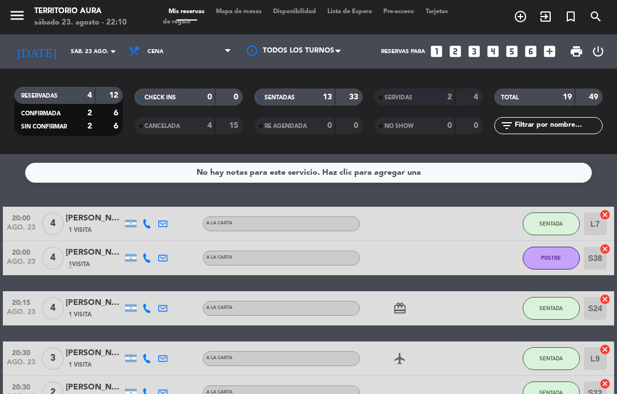
click at [254, 9] on span "Mapa de mesas" at bounding box center [238, 12] width 57 height 6
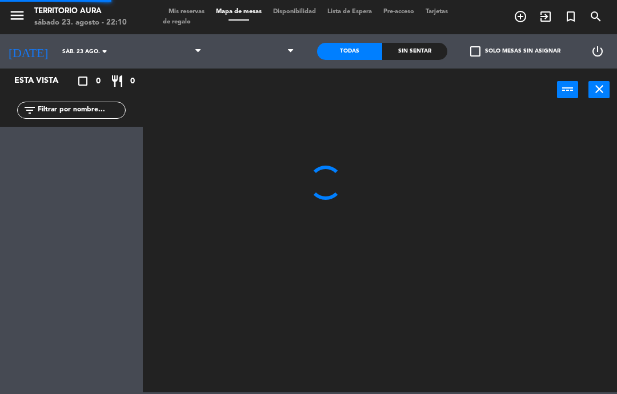
select select "dinner"
select select
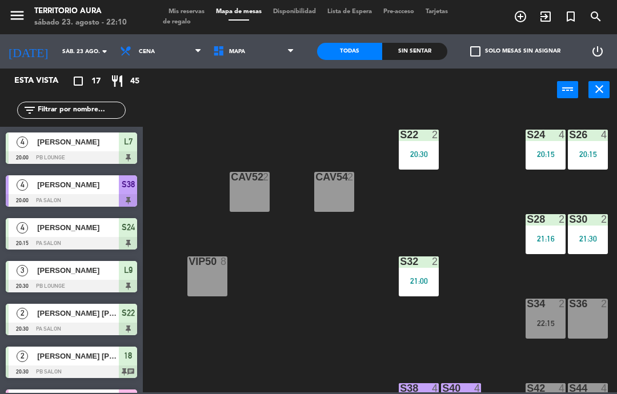
scroll to position [0, 386]
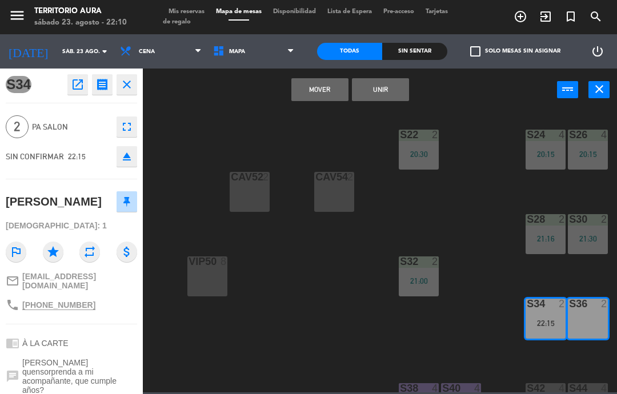
click at [309, 86] on button "Mover" at bounding box center [319, 89] width 57 height 23
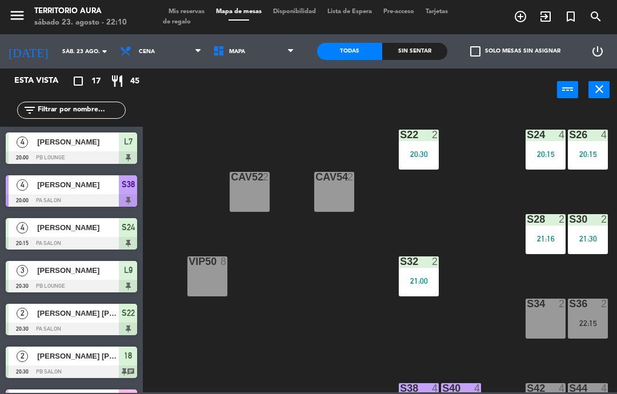
scroll to position [46, 0]
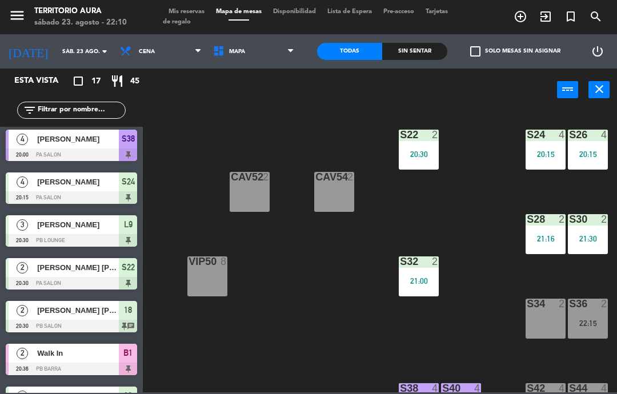
click at [188, 15] on span "Mis reservas" at bounding box center [186, 12] width 47 height 6
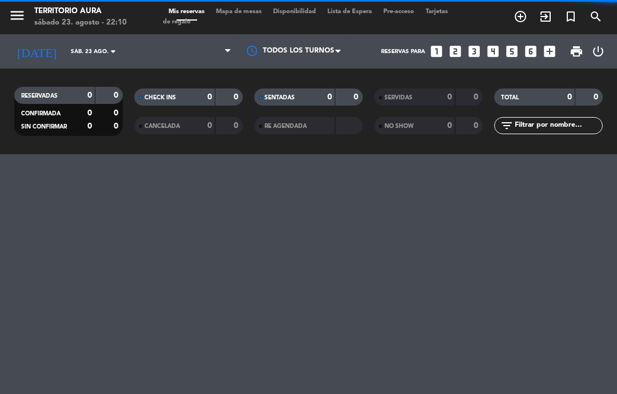
select select "dinner"
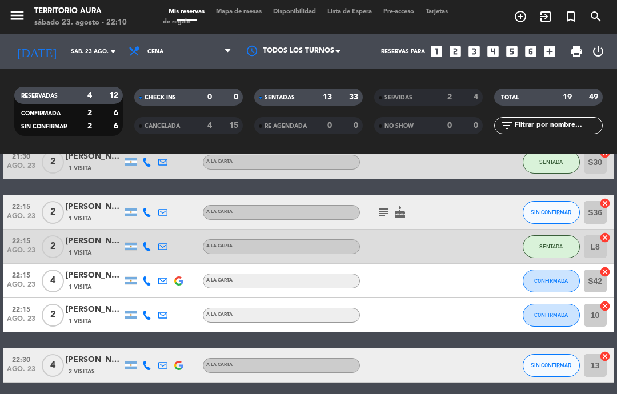
scroll to position [3, 0]
click at [427, 348] on div at bounding box center [408, 365] width 96 height 34
click at [564, 316] on button "CONFIRMADA" at bounding box center [550, 315] width 57 height 23
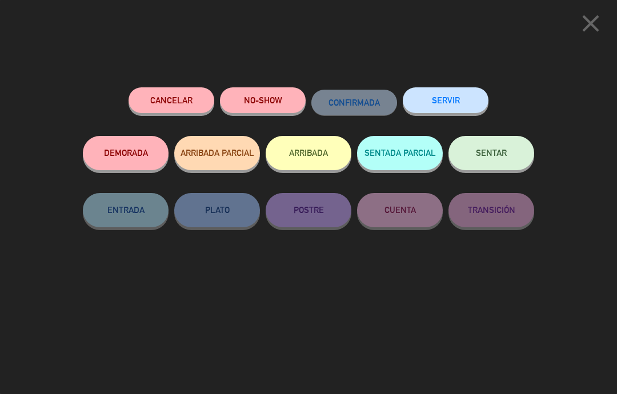
click at [503, 143] on button "SENTAR" at bounding box center [491, 153] width 86 height 34
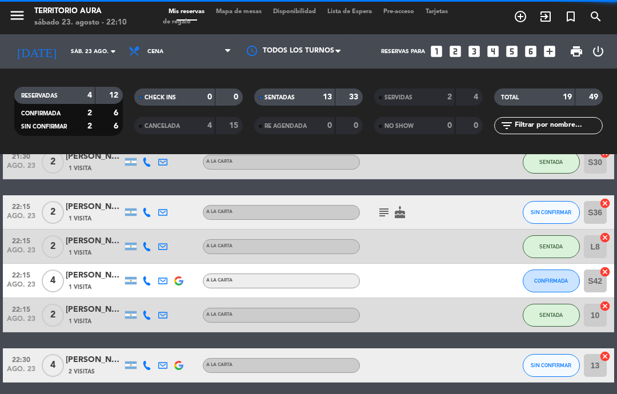
select select "dinner"
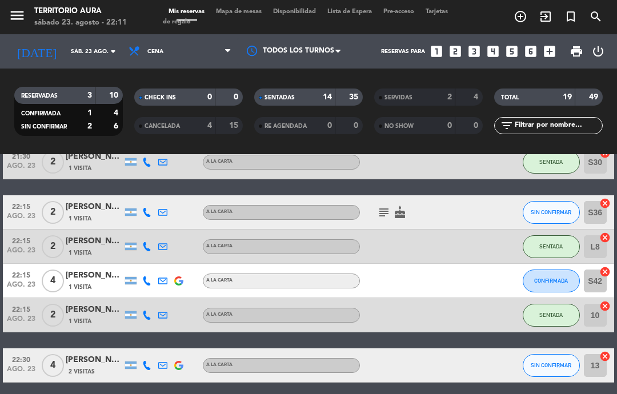
scroll to position [12, 0]
click at [476, 320] on div "22:15 ago. 23 2 Raul Ceitlin 1 Visita A LA CARTA SENTADA 10 cancel" at bounding box center [308, 315] width 610 height 34
click at [597, 237] on input "L8" at bounding box center [595, 246] width 23 height 23
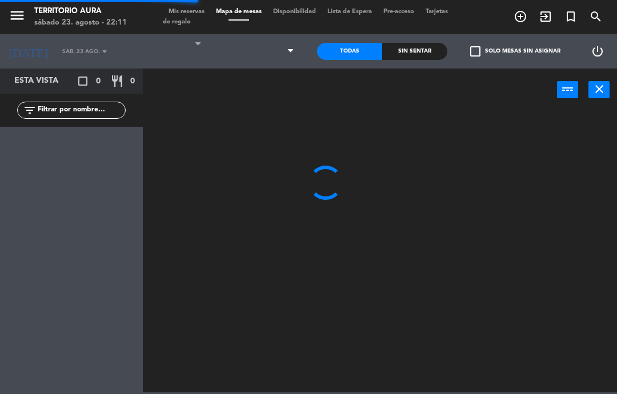
select select "dinner"
select select
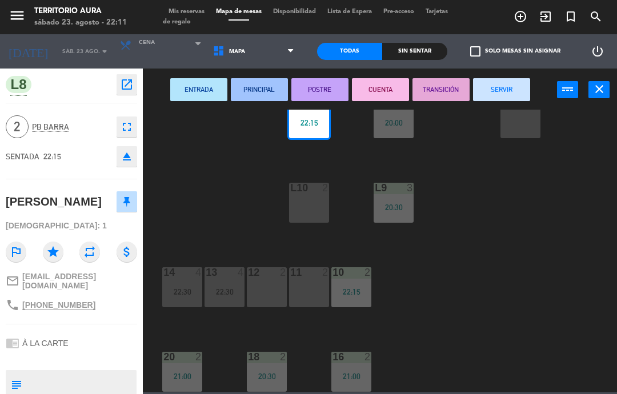
scroll to position [158, 73]
click at [556, 264] on div "S22 2 20:30 S24 4 20:15 S26 4 20:15 B3 1 B4 1 B5 1 B6 1 B1 2 20:36 B2 2 20:36 C…" at bounding box center [383, 251] width 468 height 283
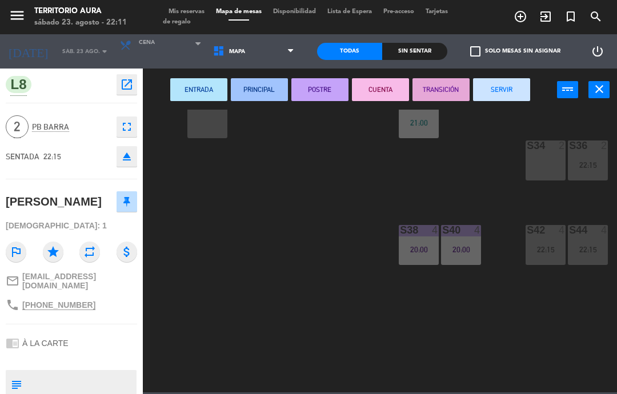
scroll to position [158, 386]
click at [597, 94] on icon "close" at bounding box center [599, 89] width 14 height 14
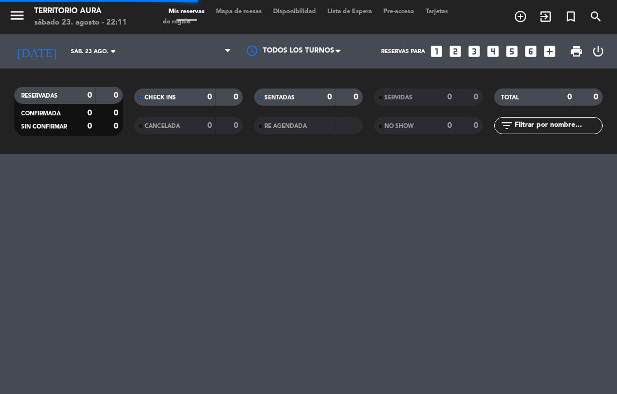
select select "dinner"
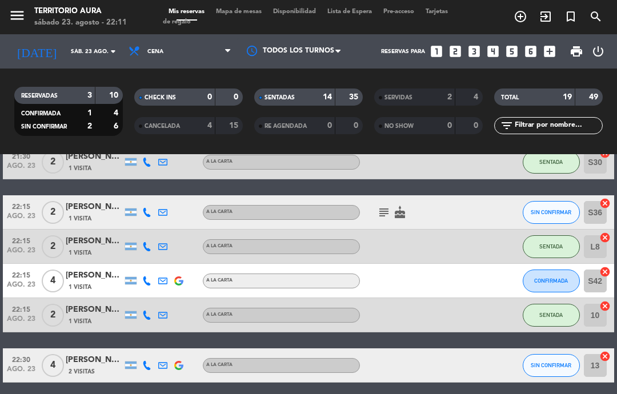
scroll to position [2, 0]
click at [25, 360] on span "22:30" at bounding box center [21, 358] width 29 height 13
click at [566, 269] on button "CONFIRMADA" at bounding box center [550, 280] width 57 height 23
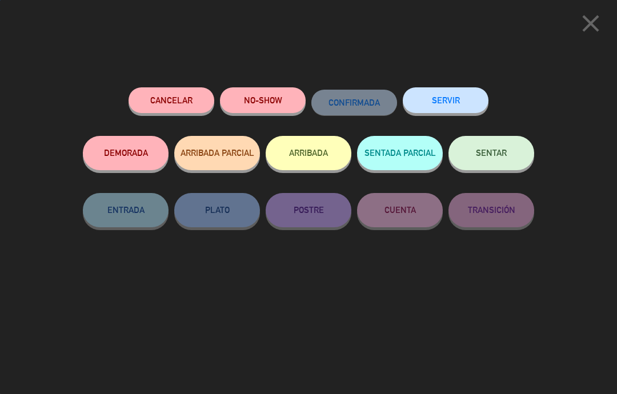
click at [496, 147] on button "SENTAR" at bounding box center [491, 153] width 86 height 34
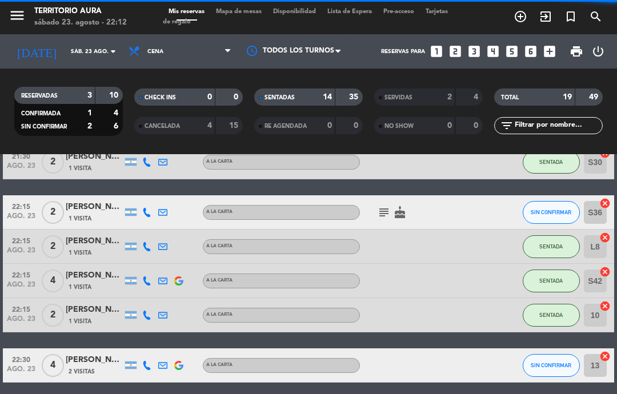
select select "dinner"
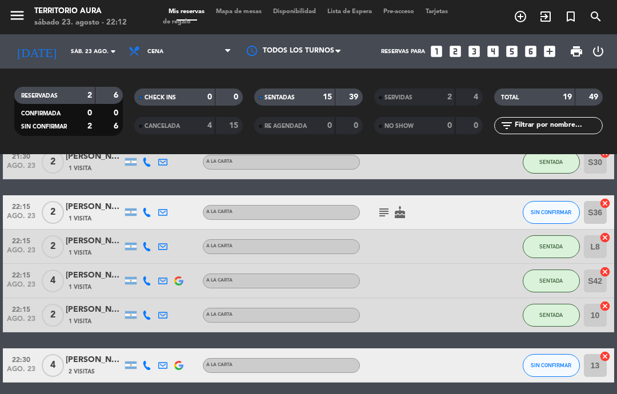
click at [35, 297] on div "20:00 ago. 23 4 Adriana Suliansky 1 Visita A LA CARTA SENTADA L7 cancel 20:00 a…" at bounding box center [308, 27] width 610 height 710
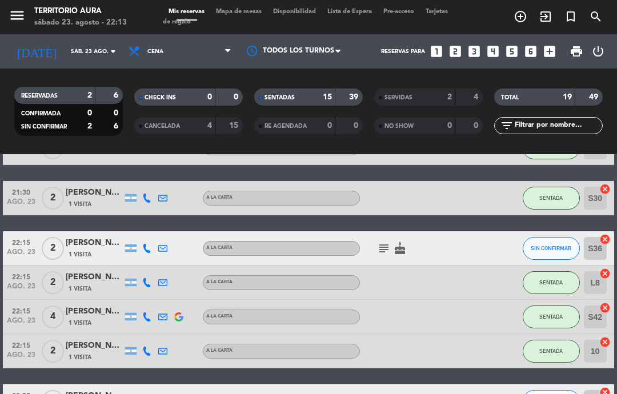
scroll to position [499, 0]
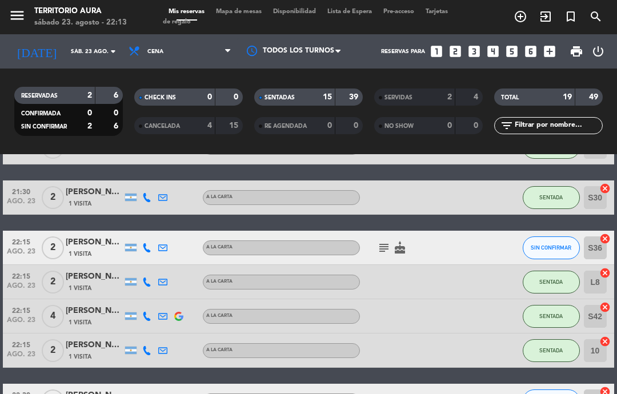
click at [597, 339] on input "10" at bounding box center [595, 350] width 23 height 23
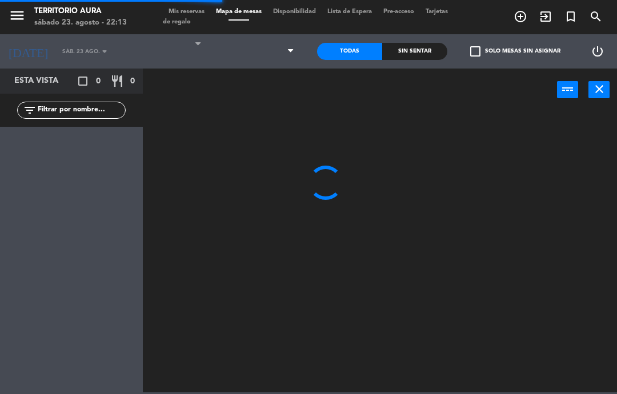
select select "dinner"
select select
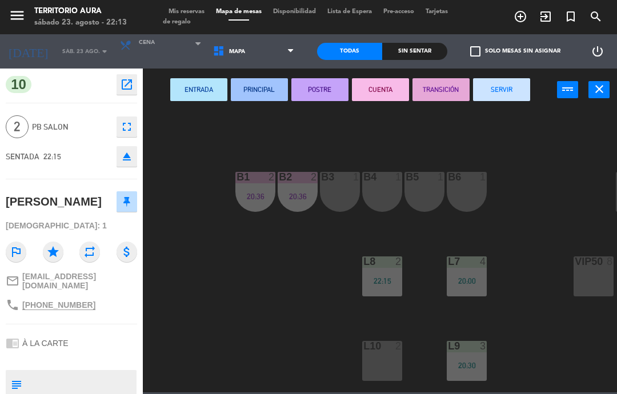
click at [391, 361] on div "L10 2" at bounding box center [382, 361] width 40 height 40
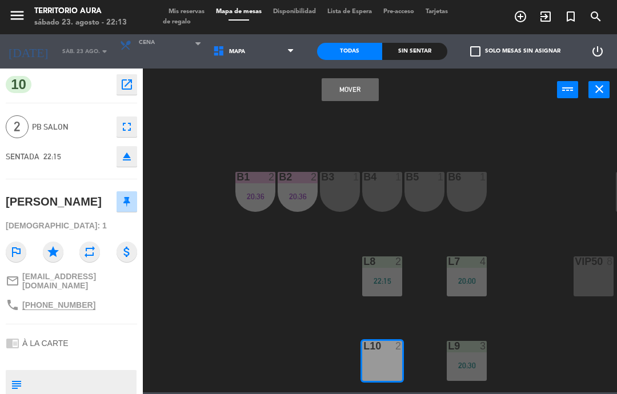
click at [386, 353] on div "L10 2" at bounding box center [382, 361] width 40 height 40
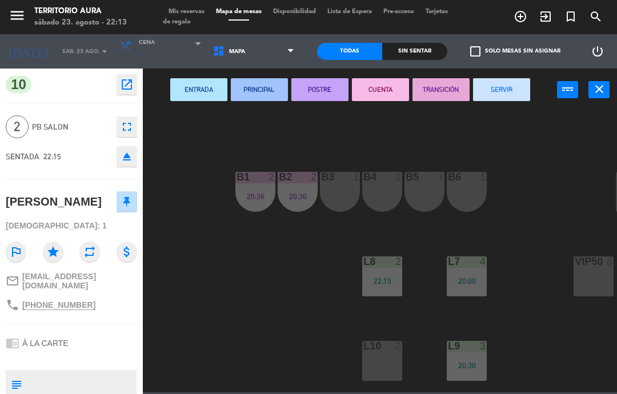
click at [392, 359] on div "L10 2" at bounding box center [382, 361] width 40 height 40
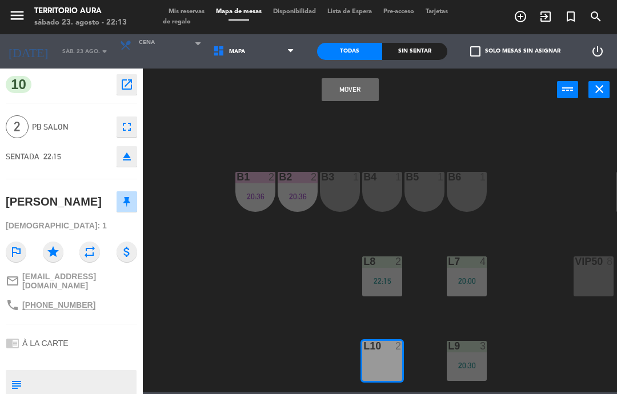
click at [348, 90] on button "Mover" at bounding box center [349, 89] width 57 height 23
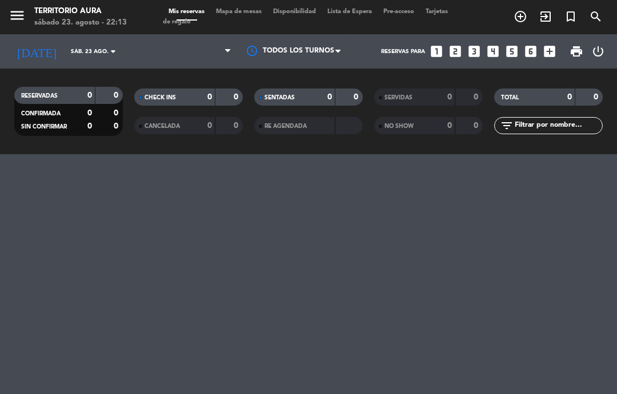
select select "dinner"
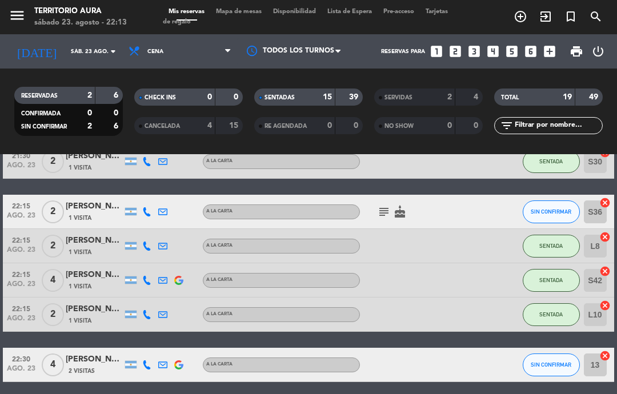
scroll to position [534, 0]
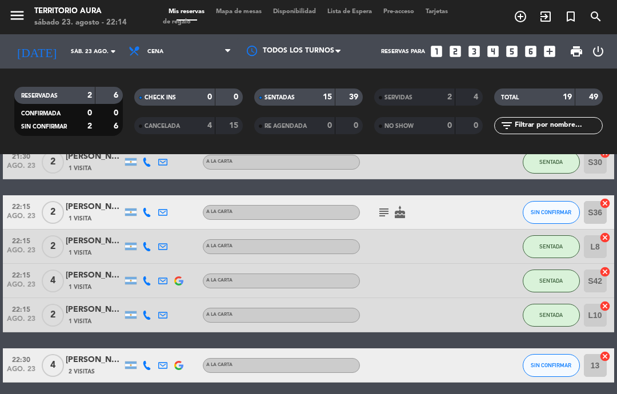
click at [393, 206] on icon "cake" at bounding box center [400, 213] width 14 height 14
click at [389, 206] on icon "subject" at bounding box center [384, 213] width 14 height 14
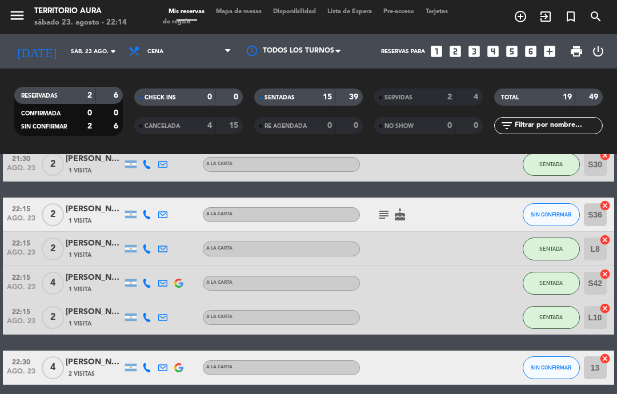
scroll to position [532, 0]
click at [466, 351] on div at bounding box center [471, 368] width 31 height 34
click at [382, 208] on icon "subject" at bounding box center [384, 215] width 14 height 14
click at [452, 266] on div at bounding box center [408, 283] width 96 height 34
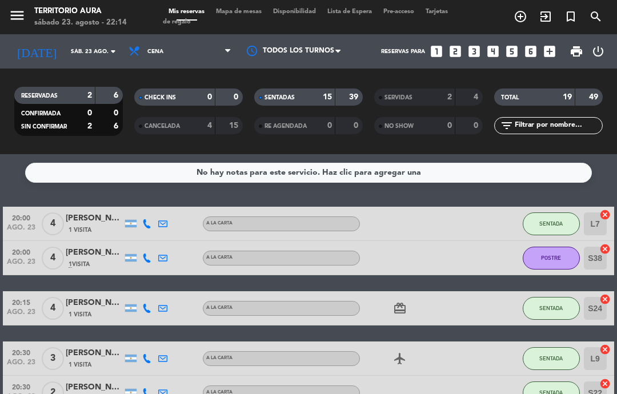
scroll to position [46, 0]
